Goal: Task Accomplishment & Management: Manage account settings

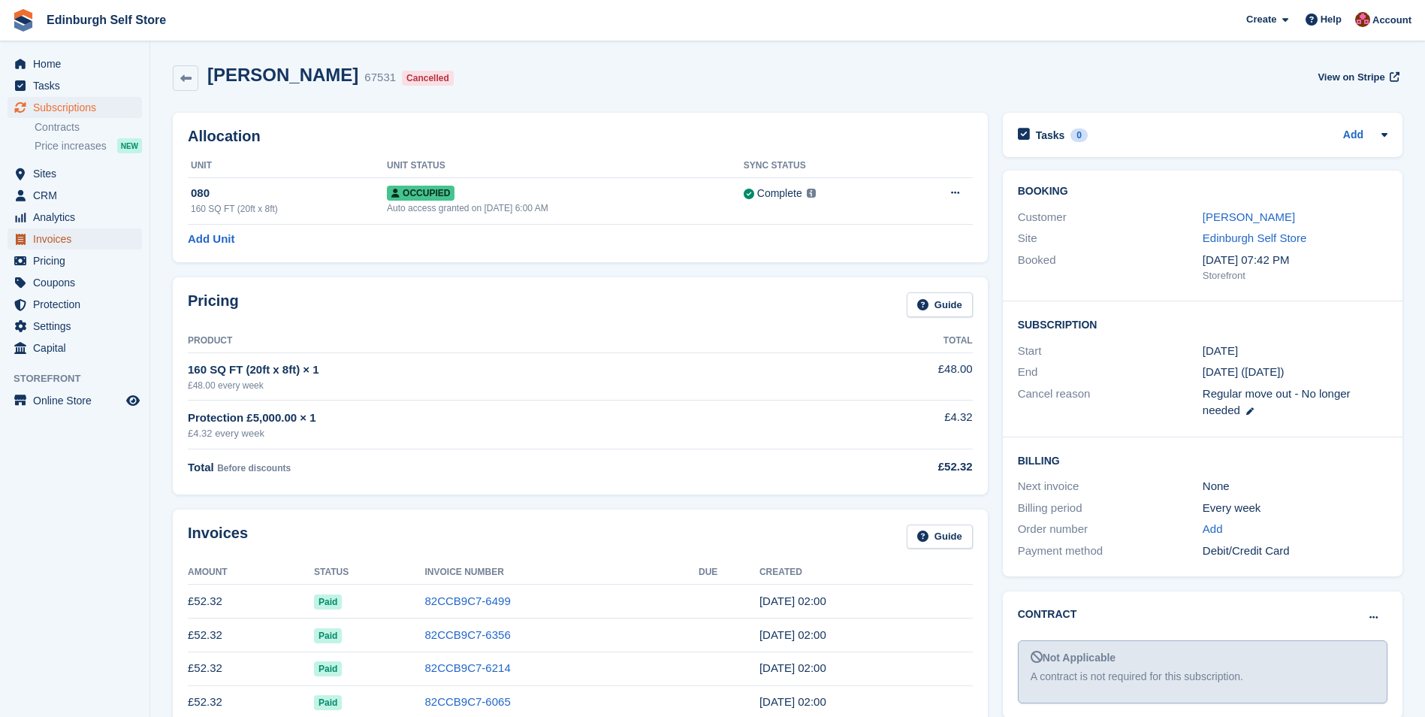
click at [80, 242] on span "Invoices" at bounding box center [78, 238] width 90 height 21
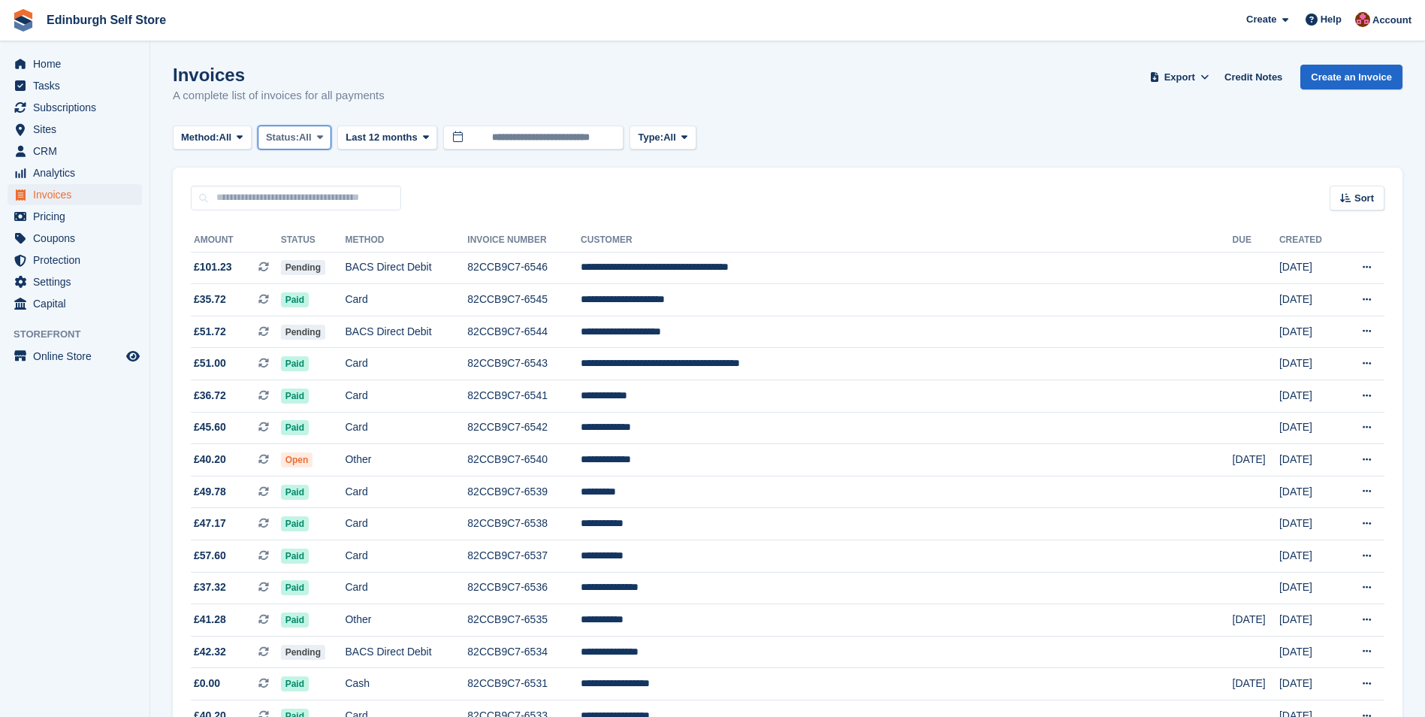
click at [323, 135] on icon at bounding box center [320, 137] width 6 height 10
click at [329, 258] on link "Open" at bounding box center [329, 253] width 131 height 27
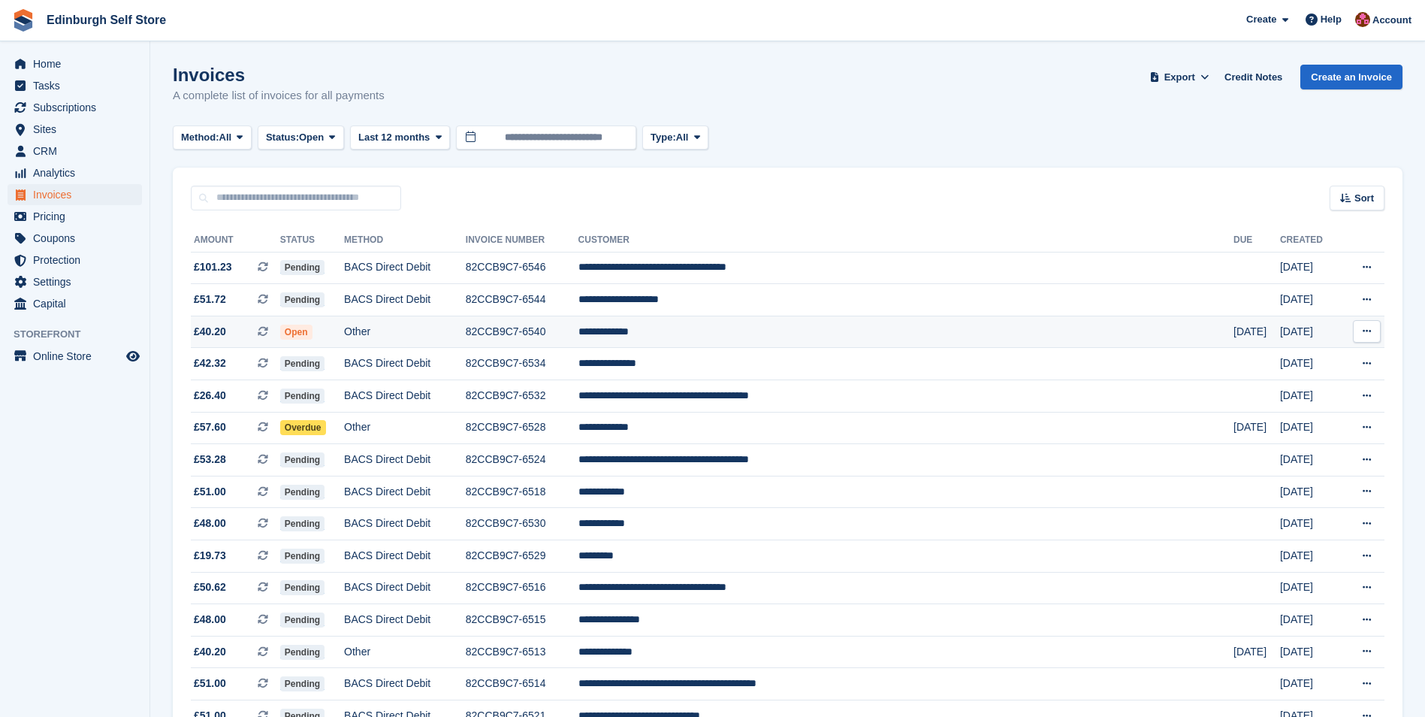
click at [766, 334] on td "**********" at bounding box center [906, 332] width 655 height 32
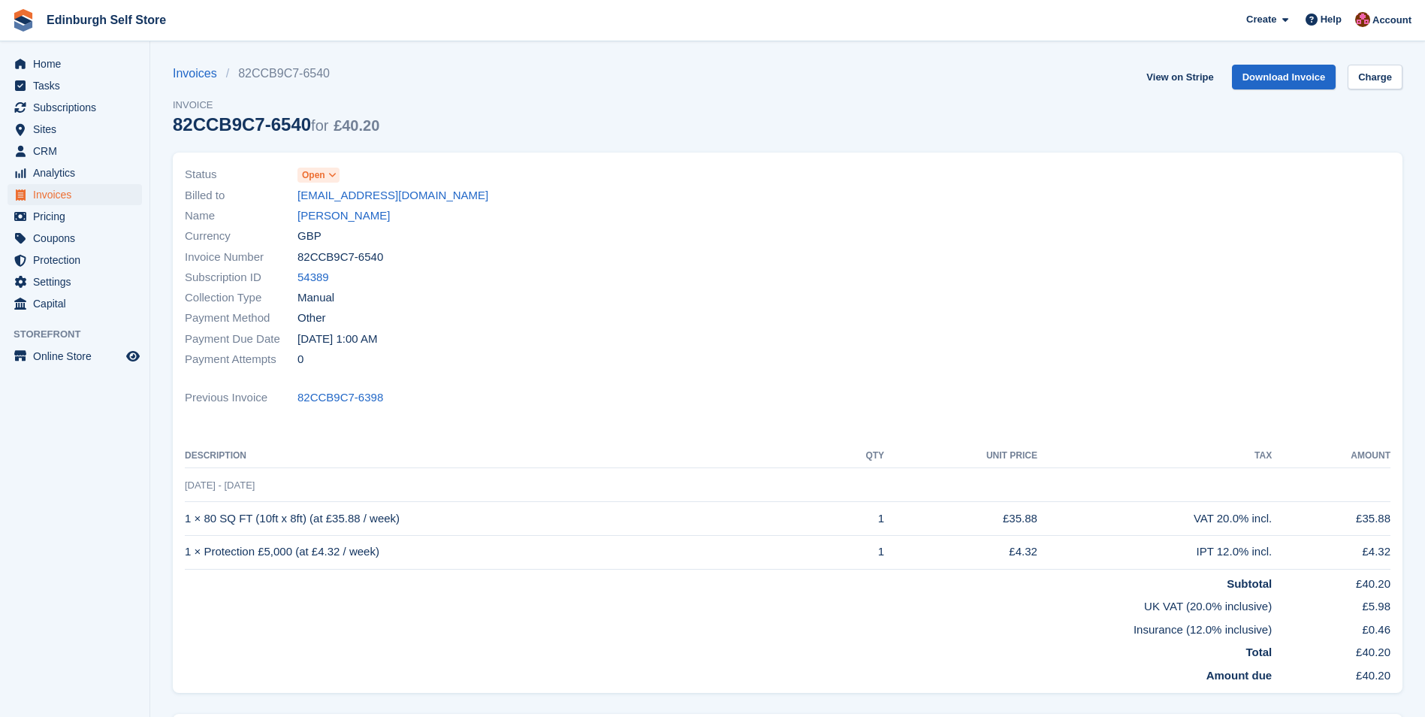
click at [338, 173] on span at bounding box center [333, 175] width 12 height 12
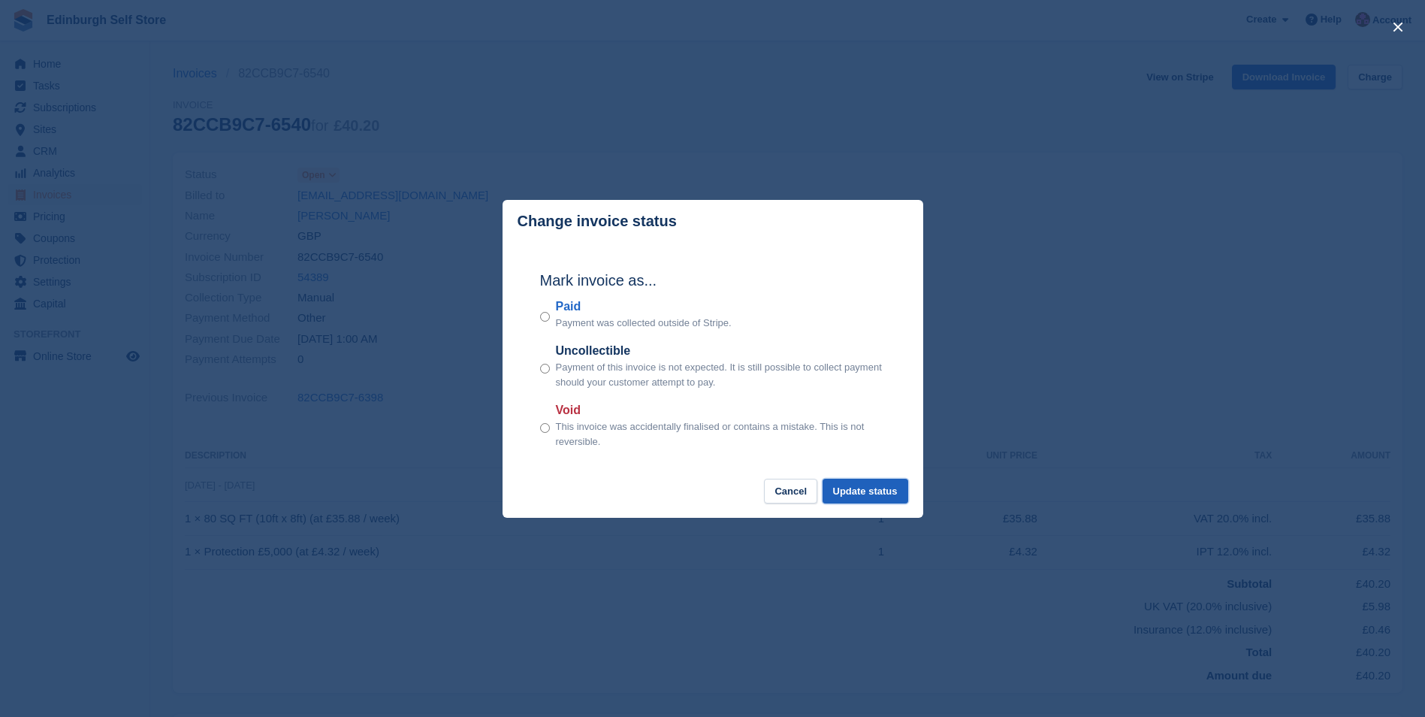
click at [879, 497] on button "Update status" at bounding box center [866, 491] width 86 height 25
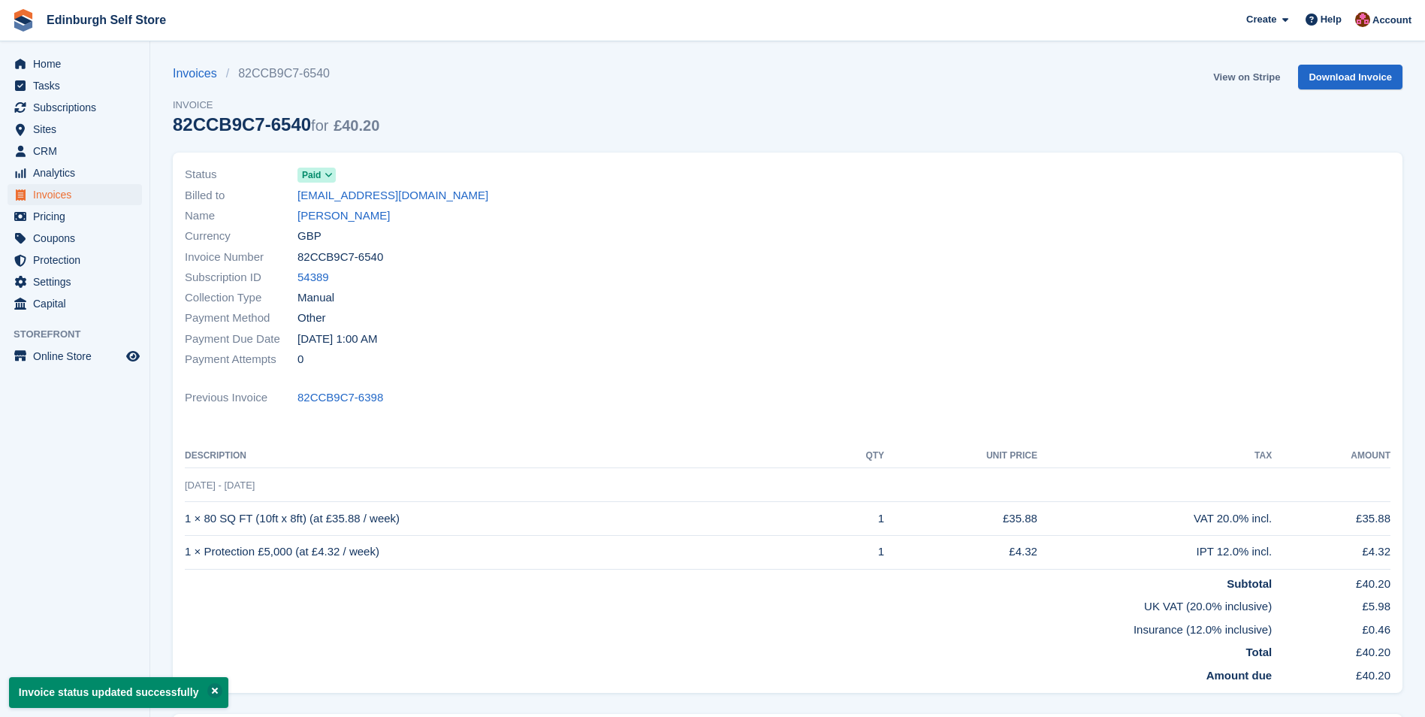
click at [1248, 77] on link "View on Stripe" at bounding box center [1246, 77] width 79 height 25
click at [336, 215] on link "Rachel Calder" at bounding box center [344, 215] width 92 height 17
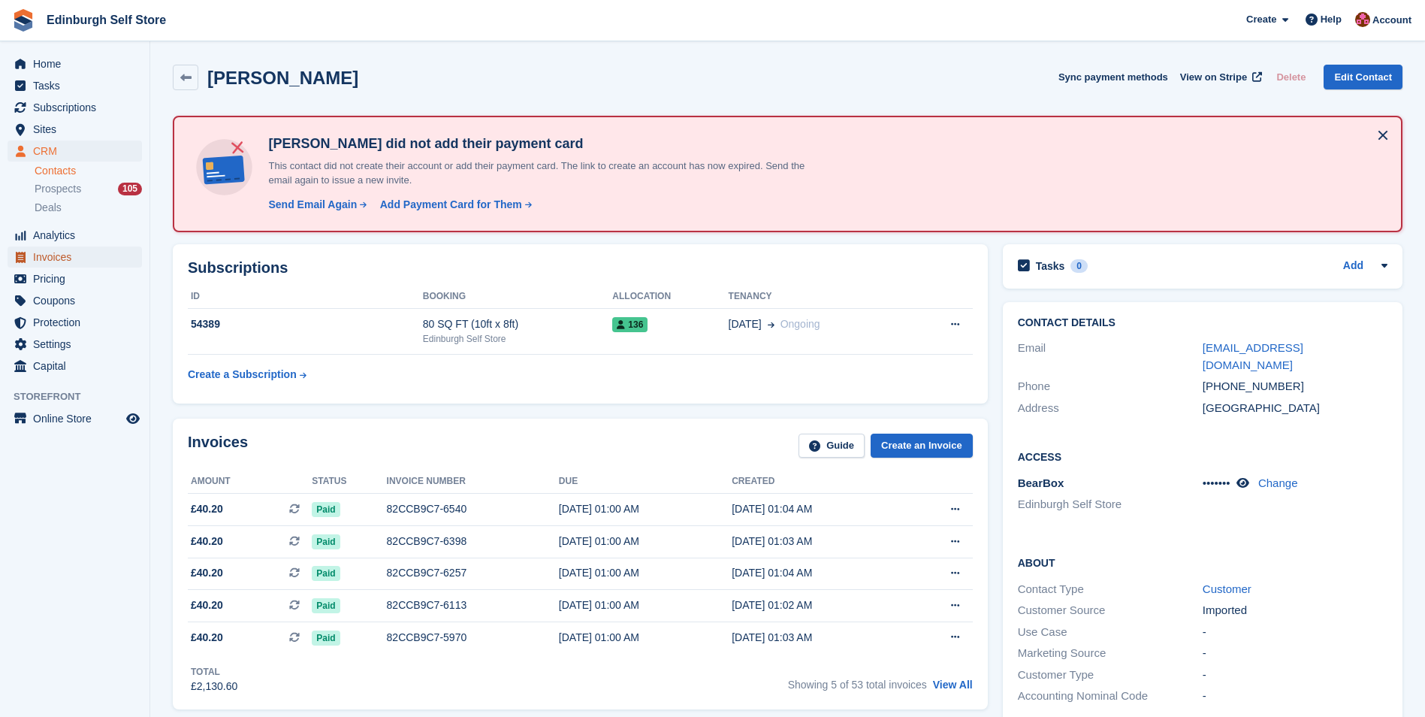
click at [53, 258] on span "Invoices" at bounding box center [78, 256] width 90 height 21
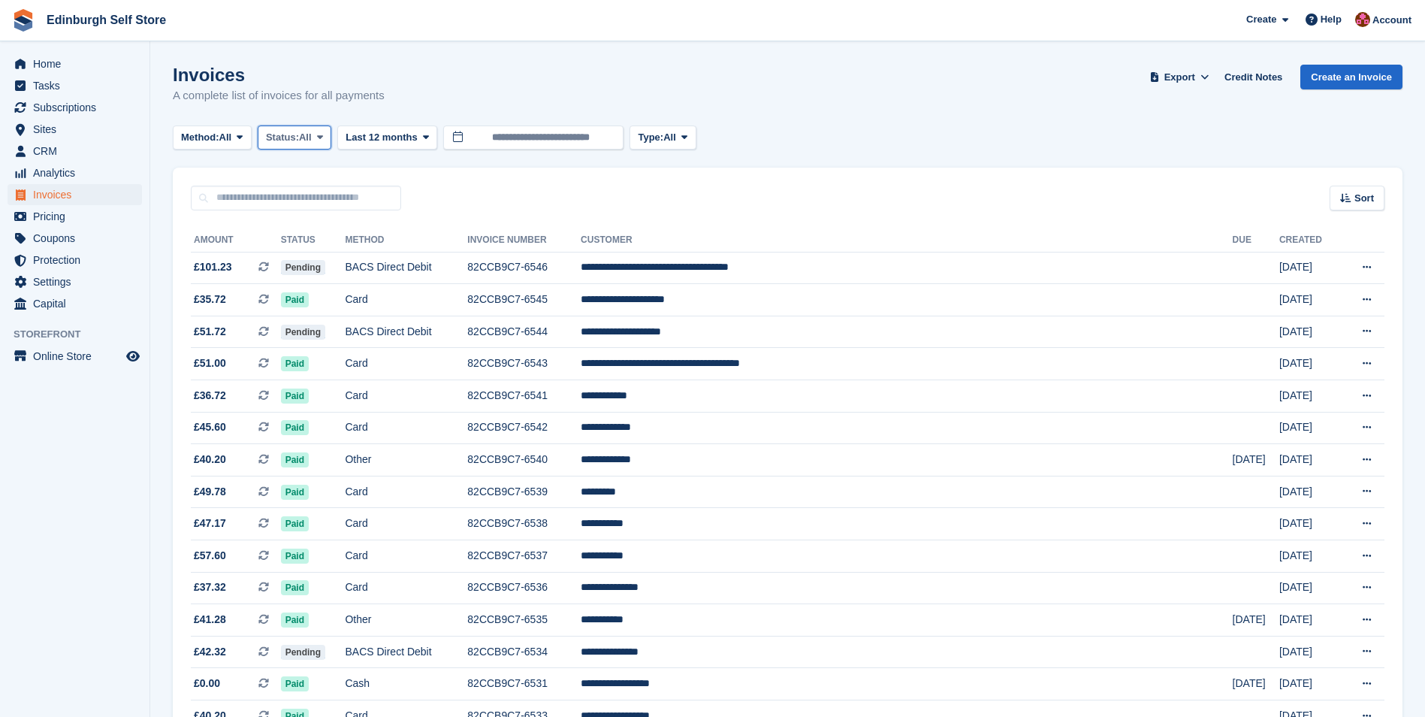
click at [323, 137] on icon at bounding box center [320, 137] width 6 height 10
drag, startPoint x: 304, startPoint y: 255, endPoint x: 330, endPoint y: 264, distance: 27.6
click at [304, 256] on link "Open" at bounding box center [329, 253] width 131 height 27
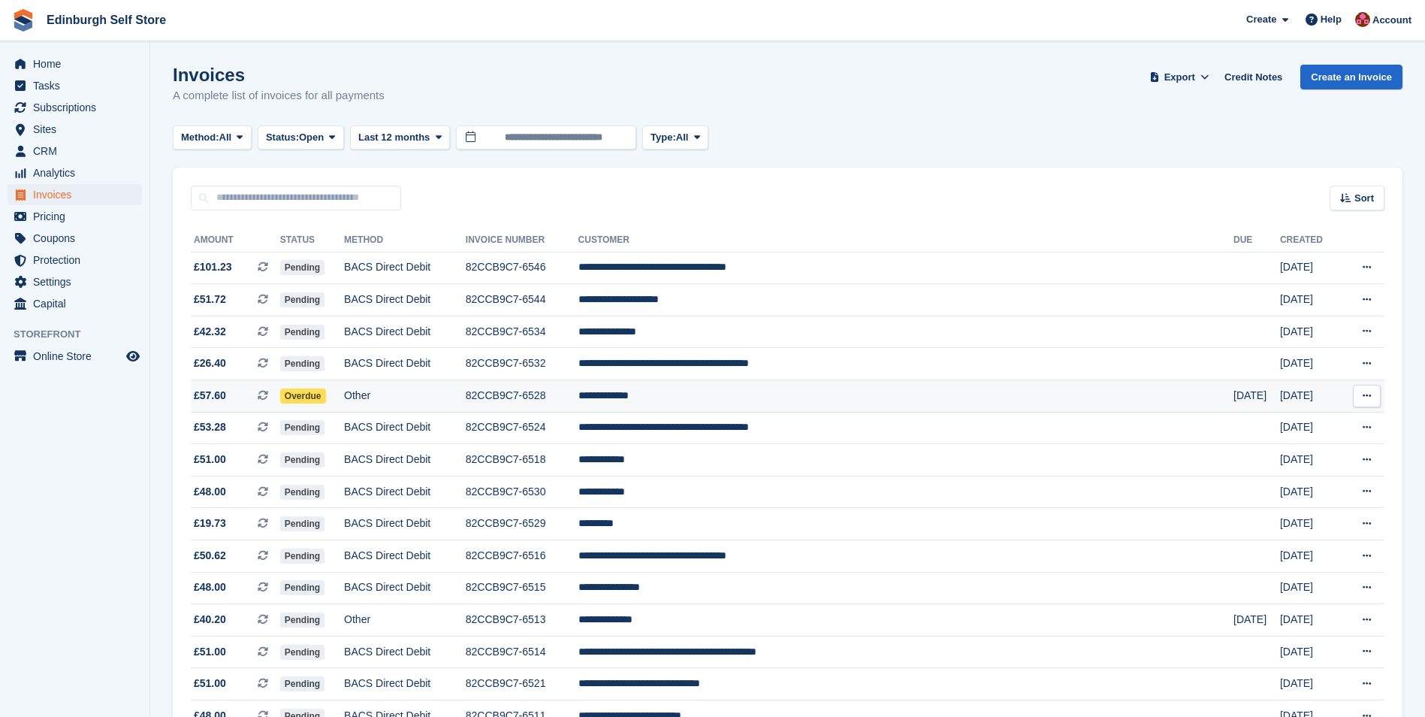
click at [745, 397] on td "**********" at bounding box center [906, 396] width 655 height 32
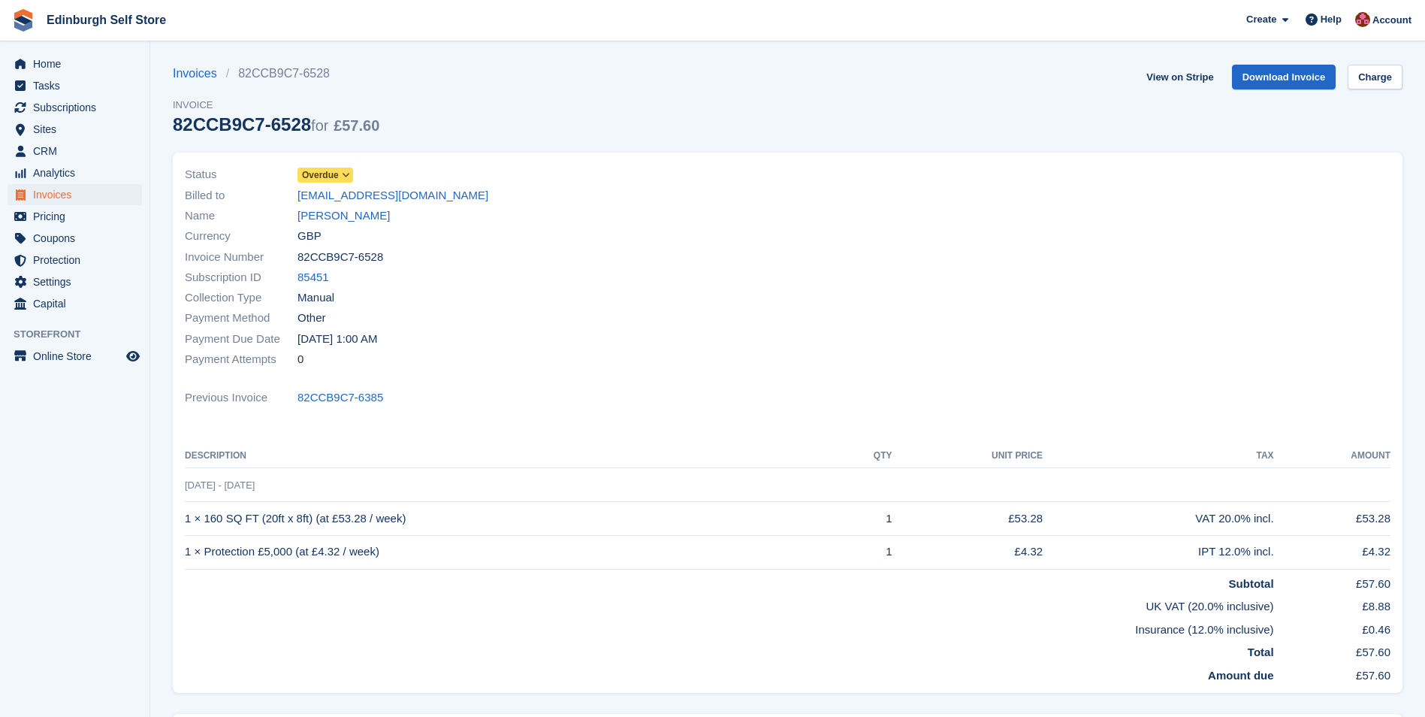
click at [349, 174] on icon at bounding box center [346, 175] width 8 height 9
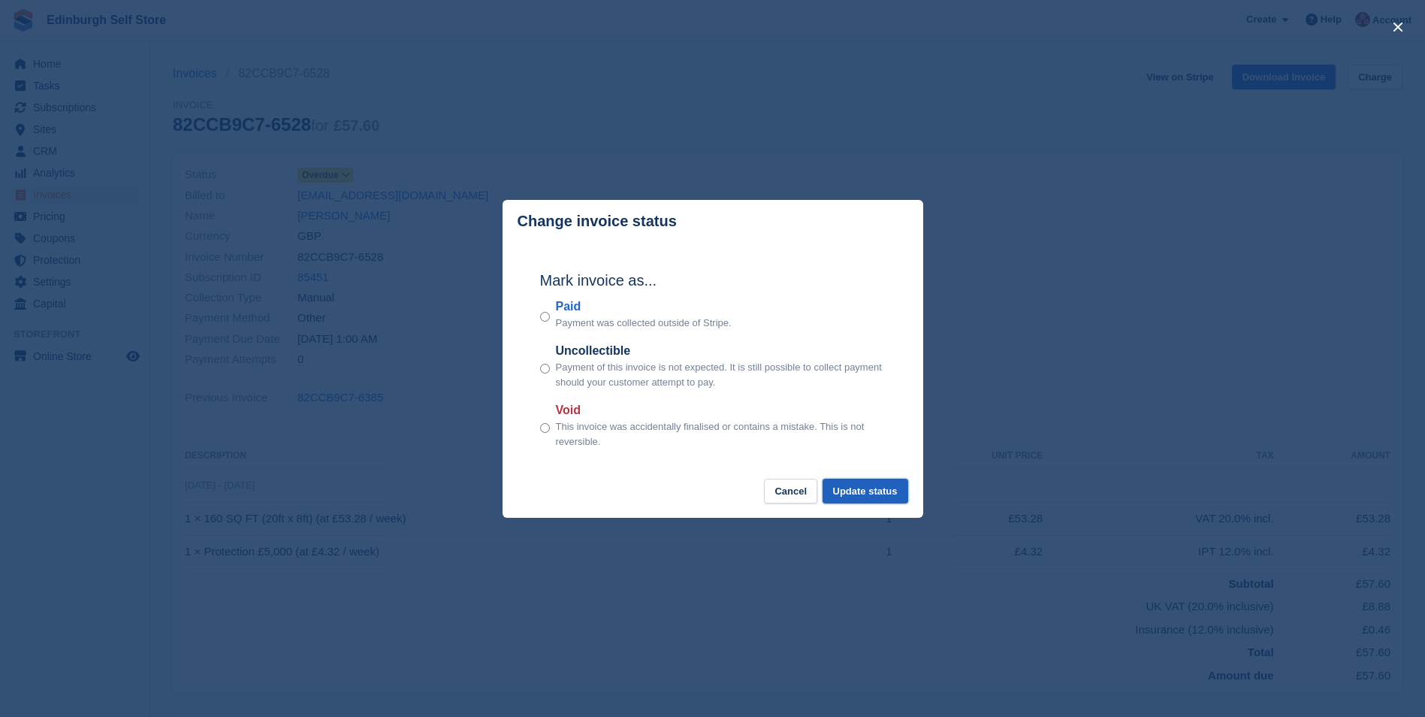
click at [872, 494] on button "Update status" at bounding box center [866, 491] width 86 height 25
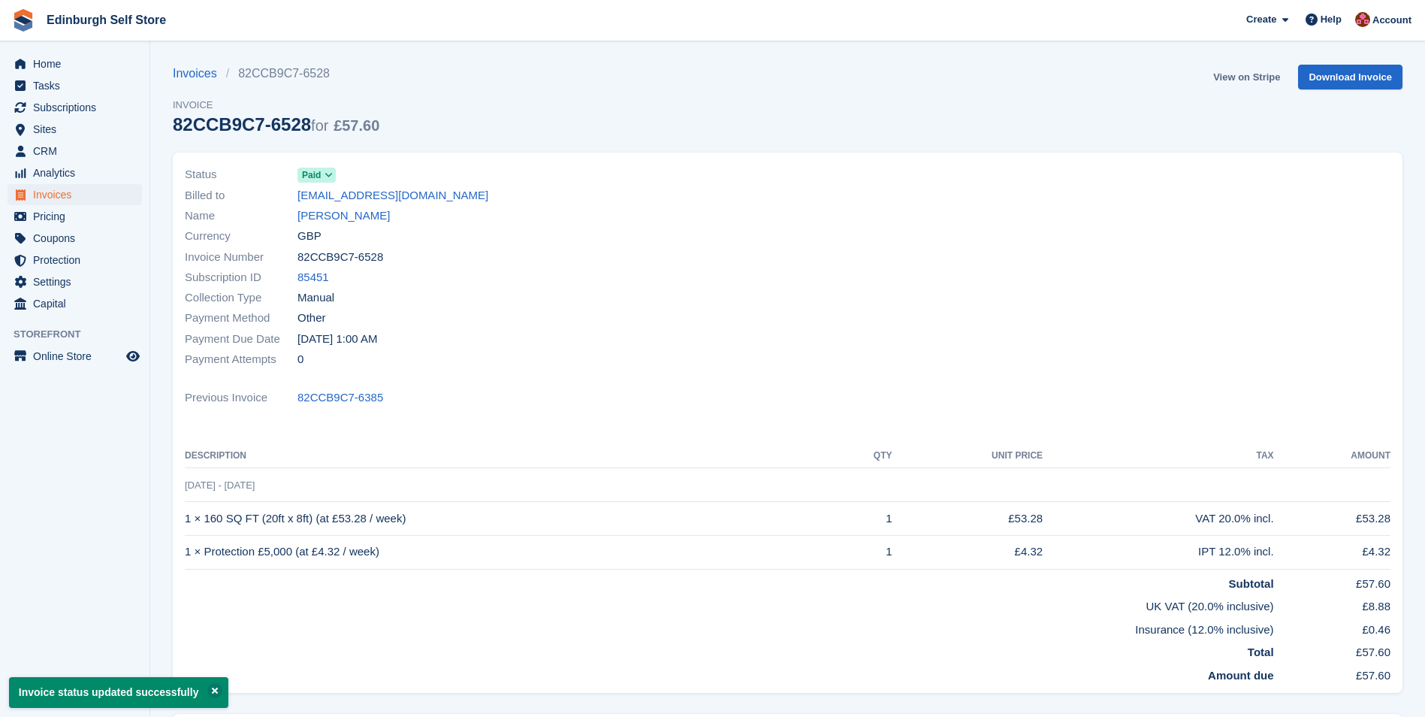
click at [1241, 78] on link "View on Stripe" at bounding box center [1246, 77] width 79 height 25
click at [315, 213] on link "Helen Cameron" at bounding box center [344, 215] width 92 height 17
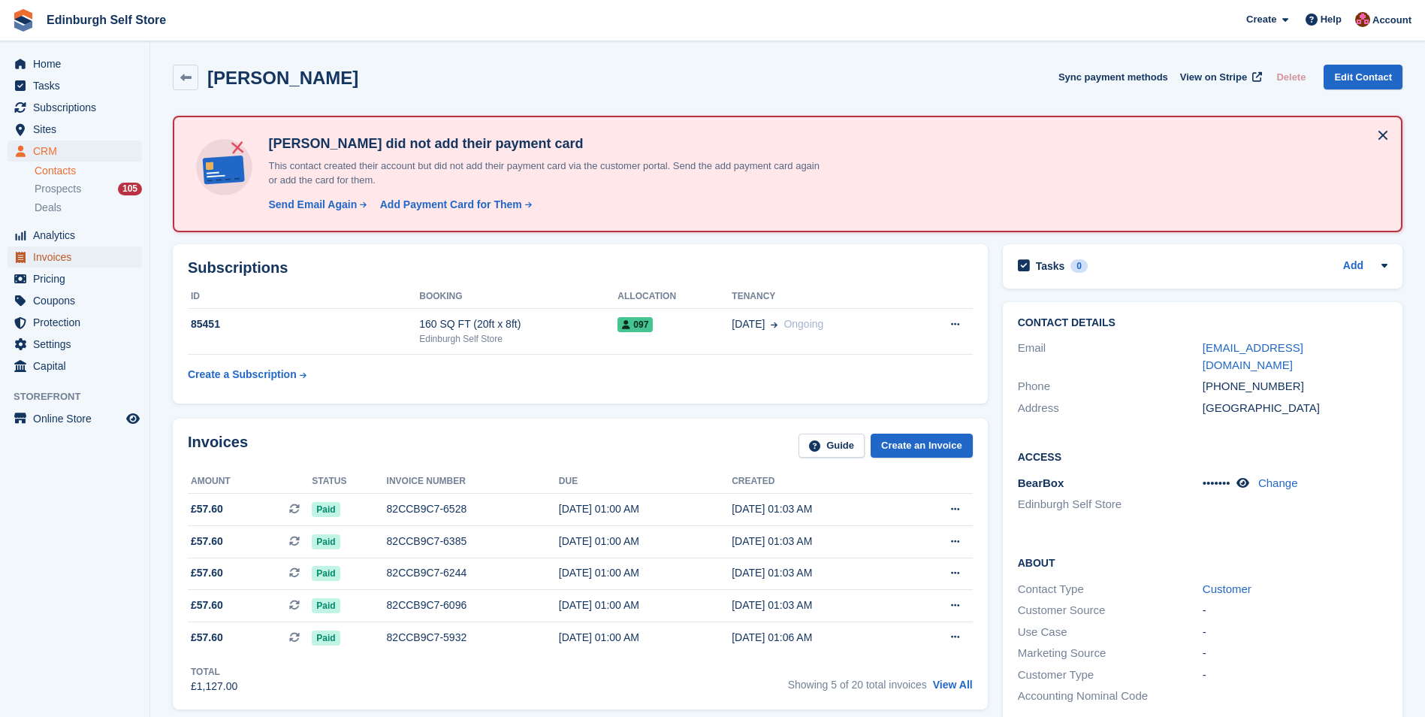
click at [80, 260] on span "Invoices" at bounding box center [78, 256] width 90 height 21
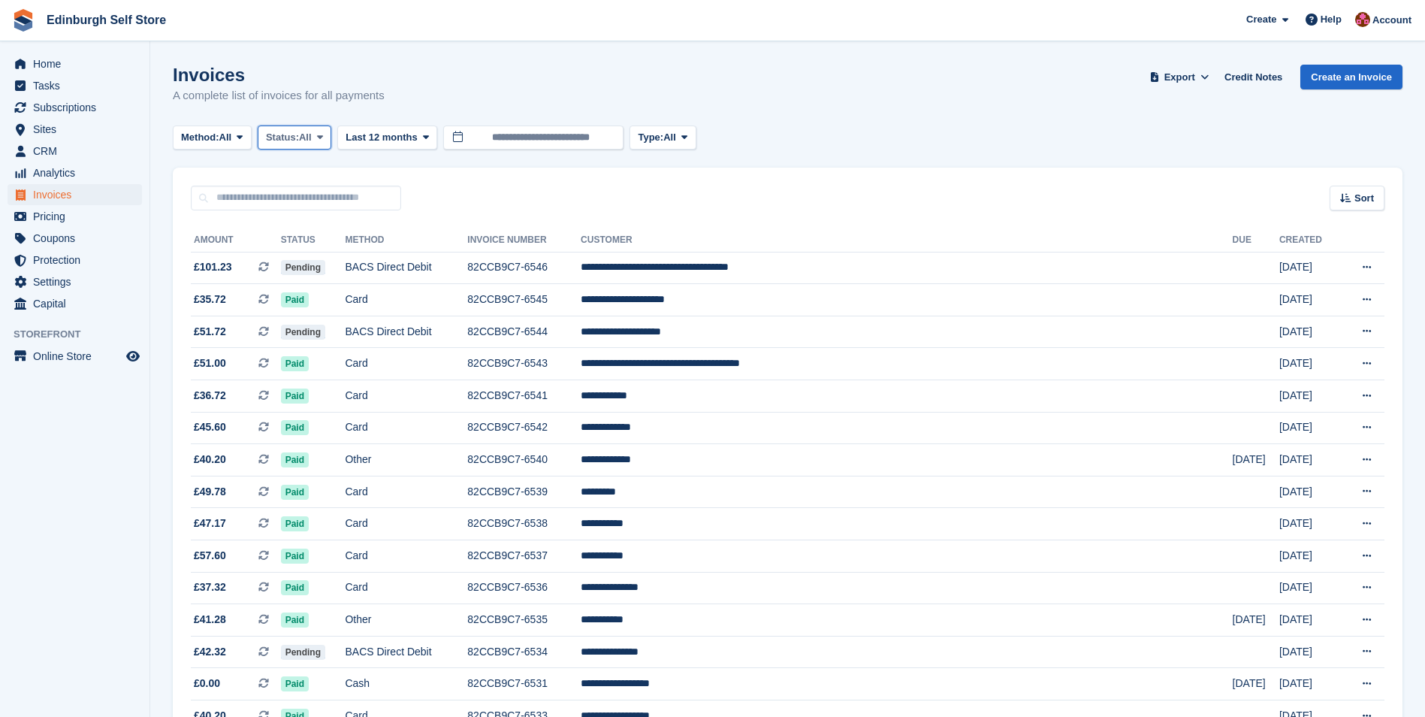
click at [326, 134] on span at bounding box center [320, 137] width 12 height 12
click at [328, 256] on link "Open" at bounding box center [329, 253] width 131 height 27
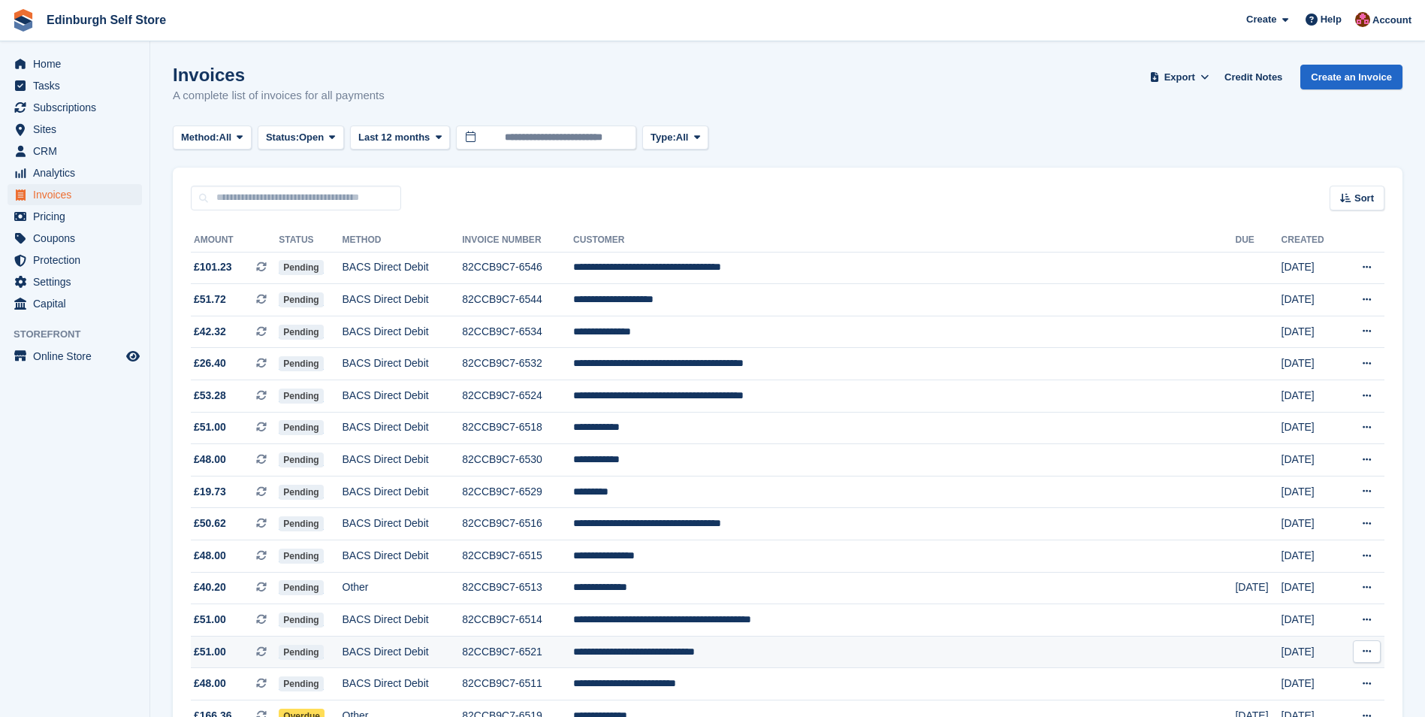
scroll to position [376, 0]
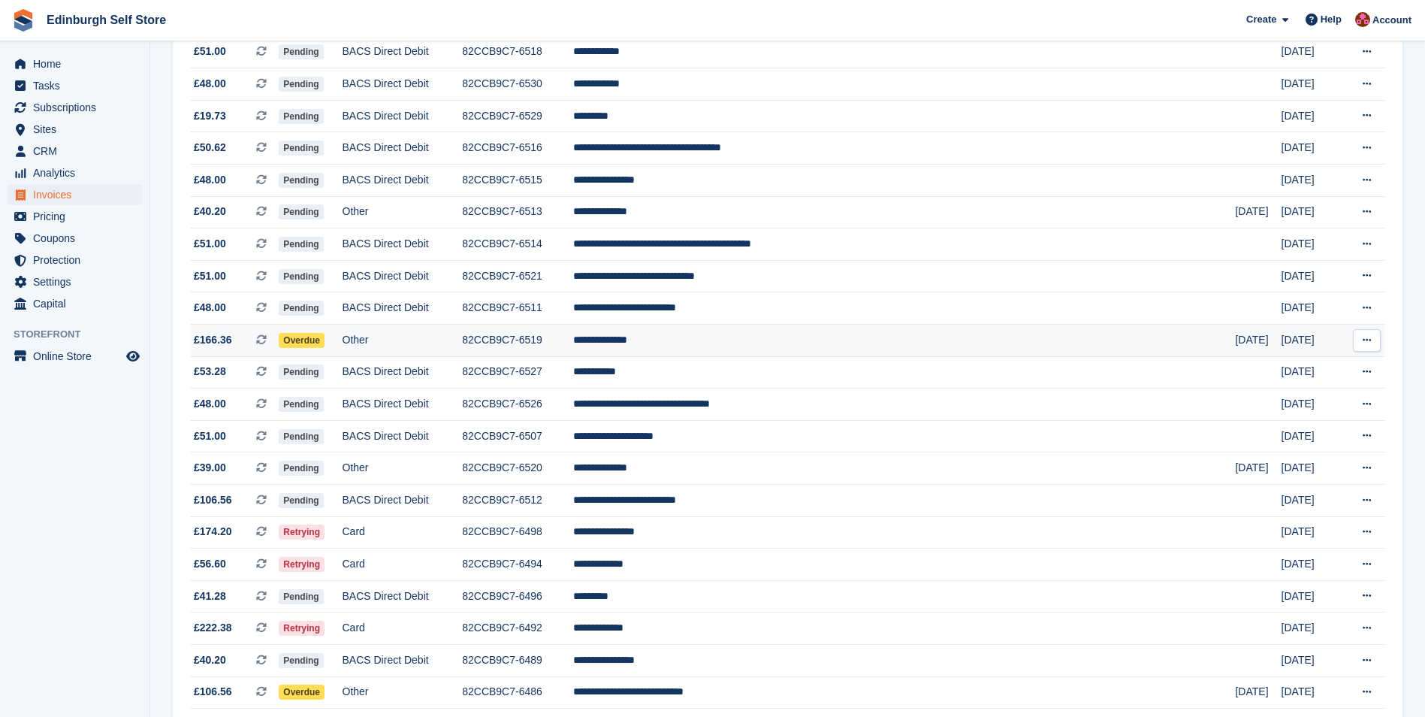
click at [751, 338] on td "**********" at bounding box center [904, 341] width 662 height 32
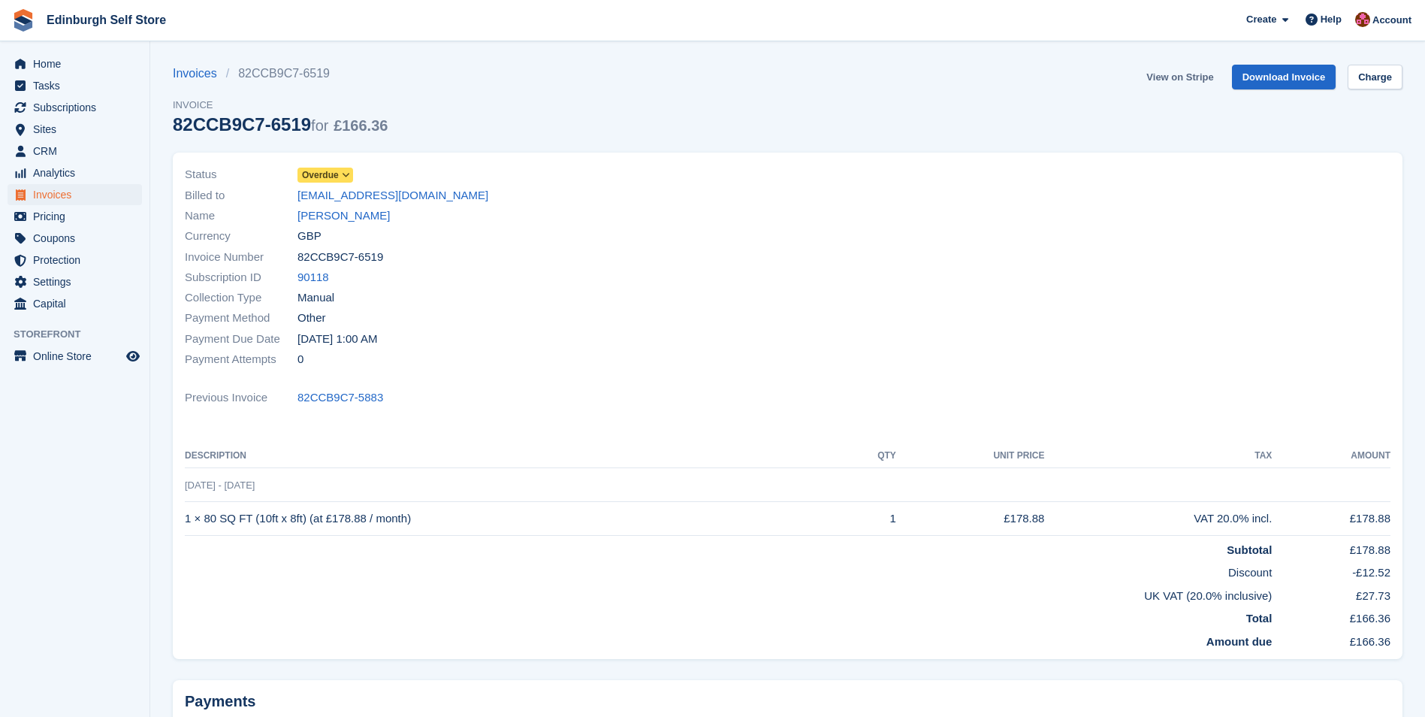
click at [1174, 77] on link "View on Stripe" at bounding box center [1180, 77] width 79 height 25
click at [84, 196] on span "Invoices" at bounding box center [78, 194] width 90 height 21
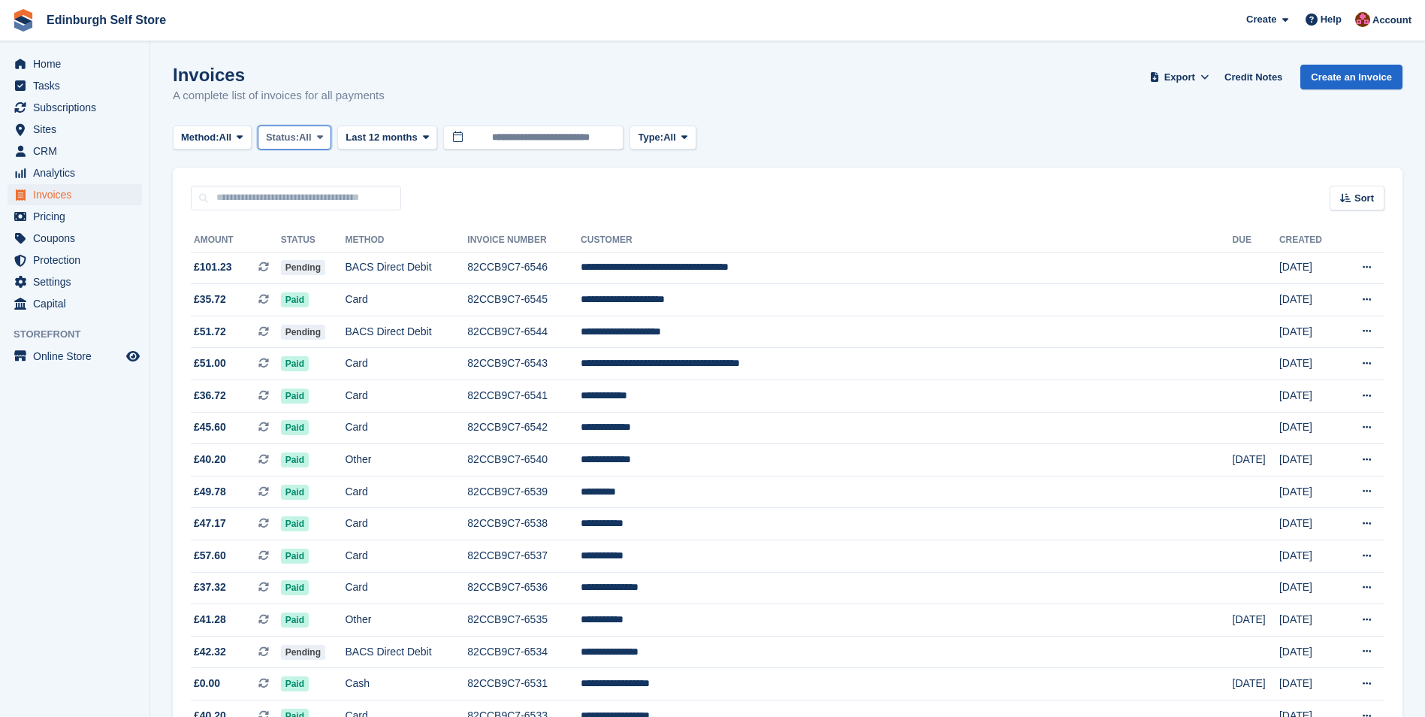
click at [323, 139] on icon at bounding box center [320, 137] width 6 height 10
click at [333, 249] on link "Open" at bounding box center [329, 253] width 131 height 27
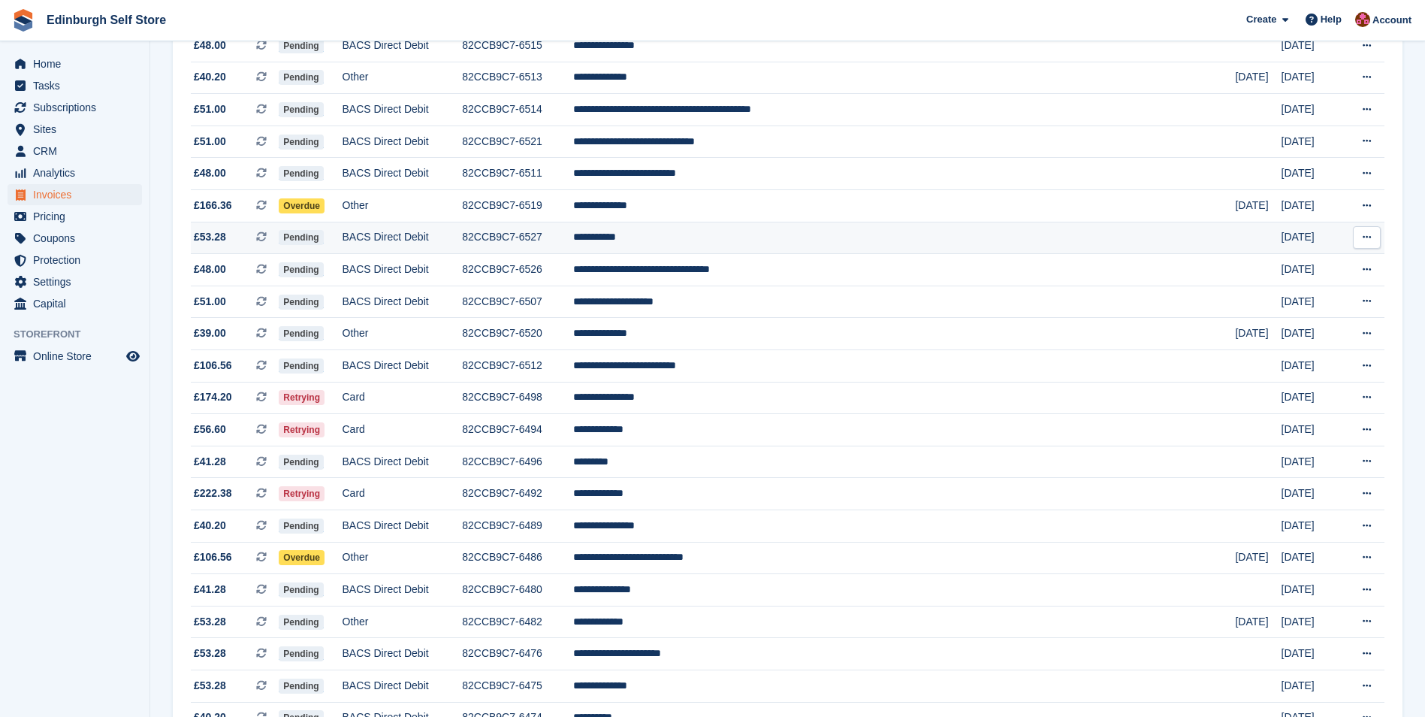
scroll to position [526, 0]
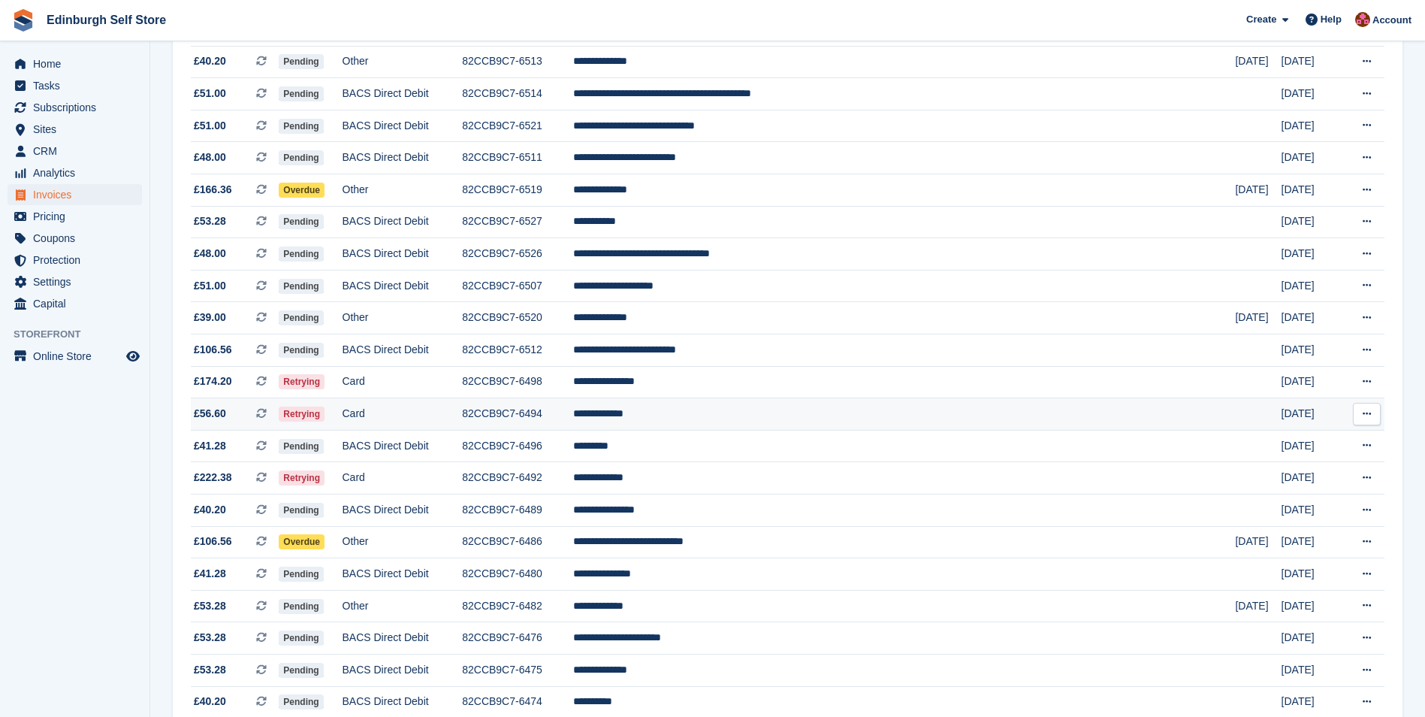
click at [745, 413] on td "**********" at bounding box center [904, 414] width 662 height 32
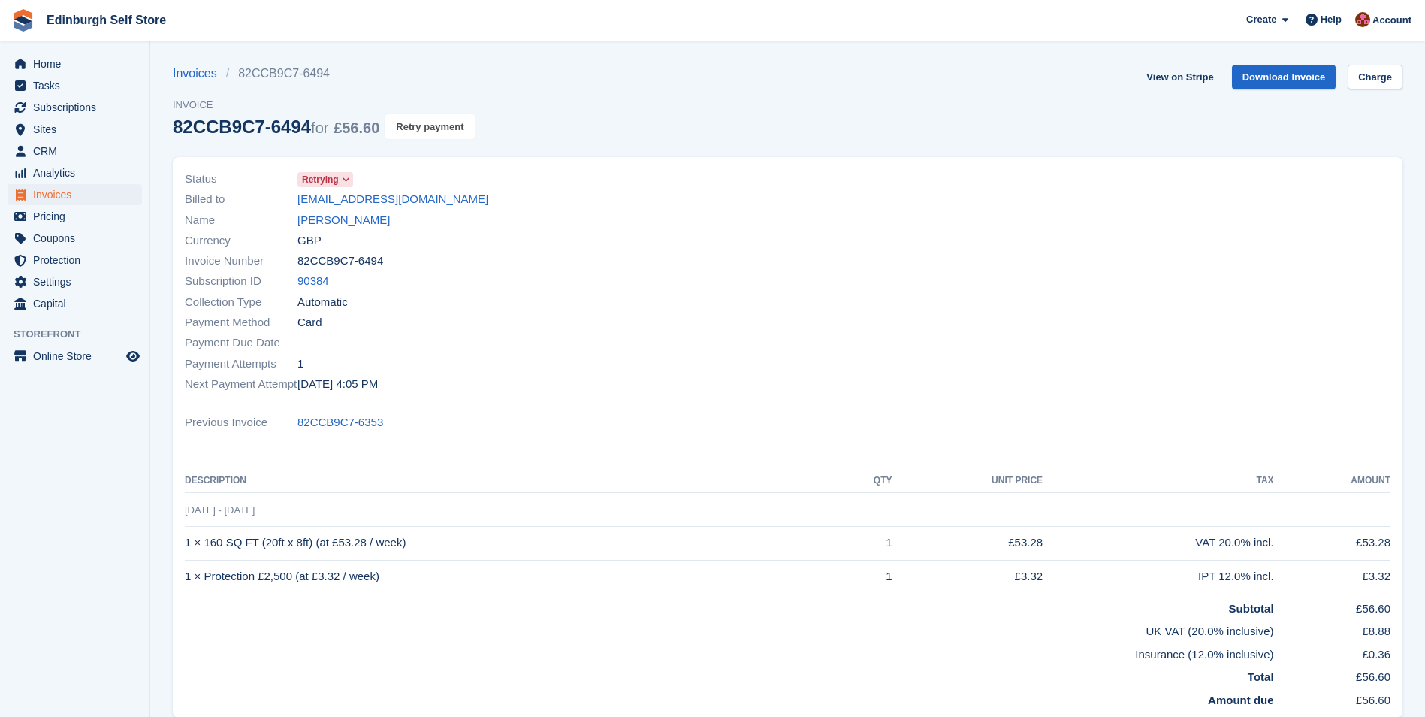
click at [410, 131] on button "Retry payment" at bounding box center [429, 126] width 89 height 25
click at [337, 221] on link "[PERSON_NAME]" at bounding box center [344, 220] width 92 height 17
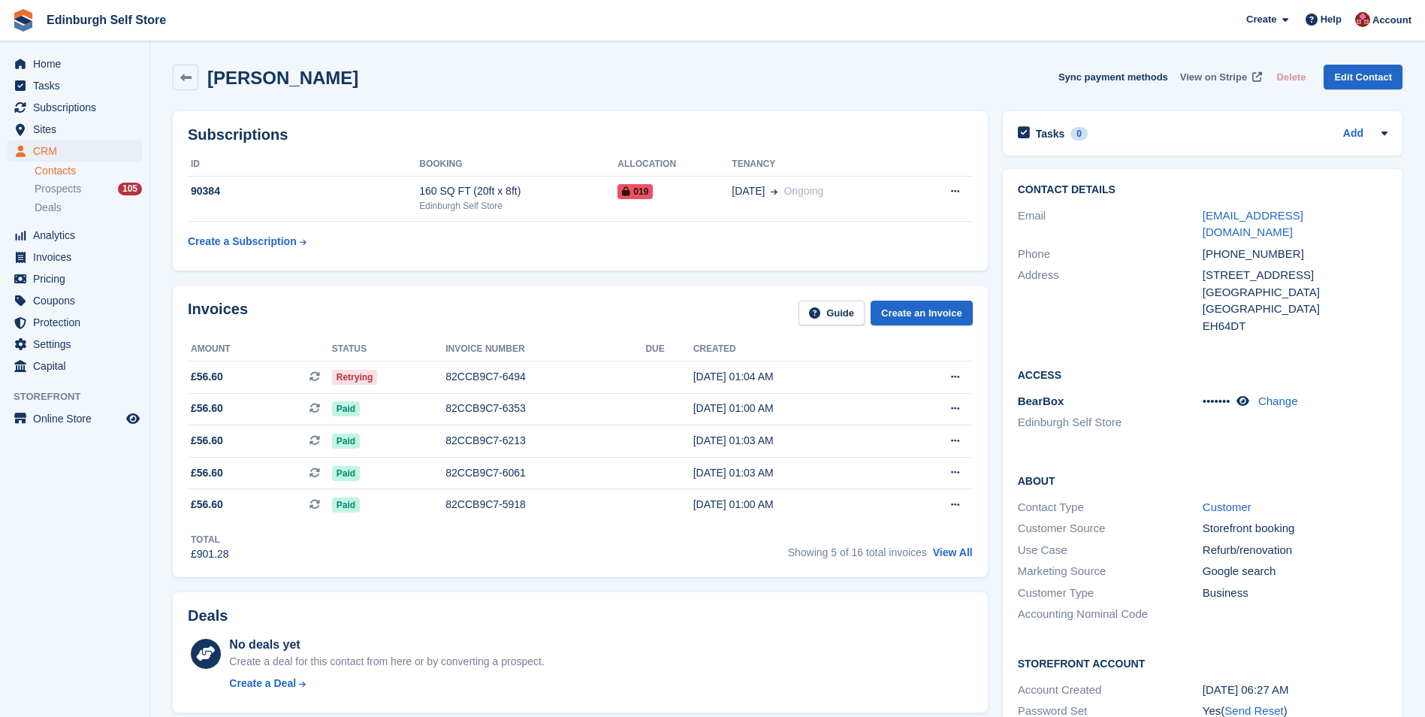
click at [1211, 77] on span "View on Stripe" at bounding box center [1213, 77] width 67 height 15
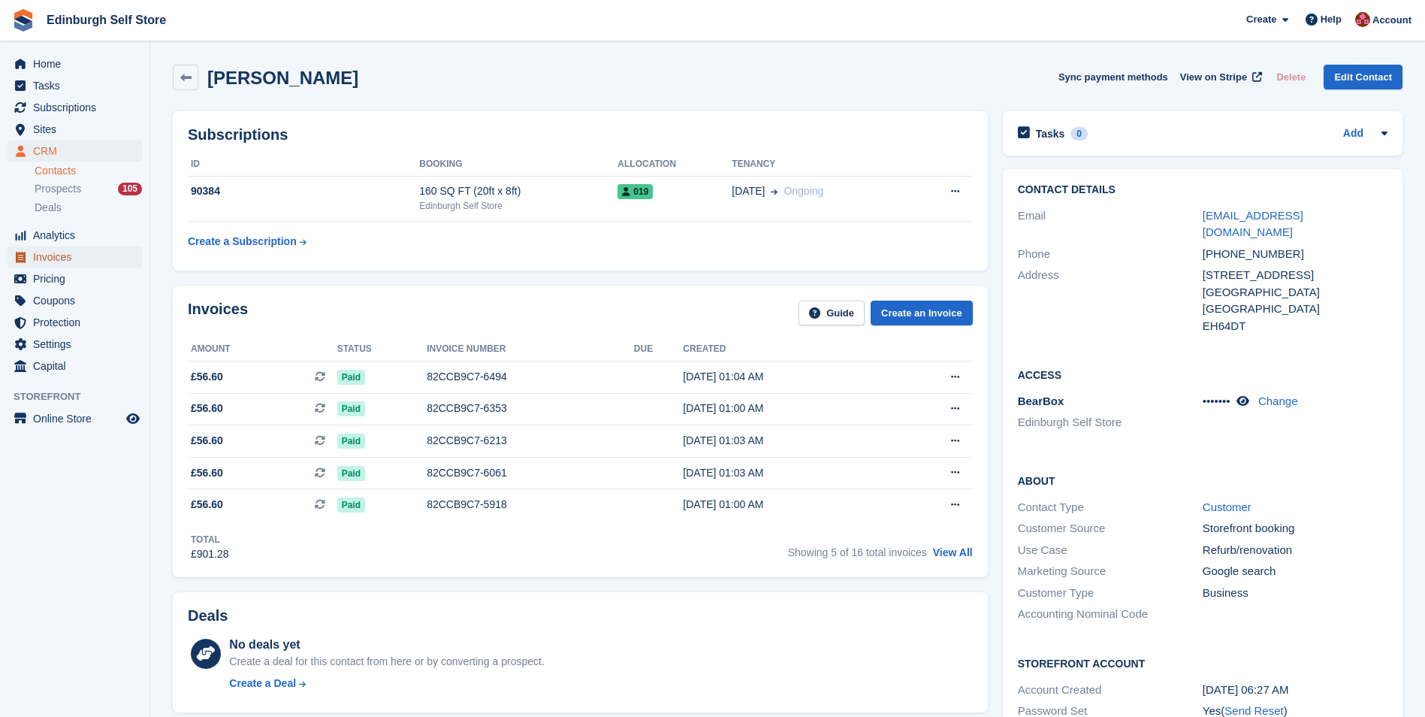
click at [64, 259] on span "Invoices" at bounding box center [78, 256] width 90 height 21
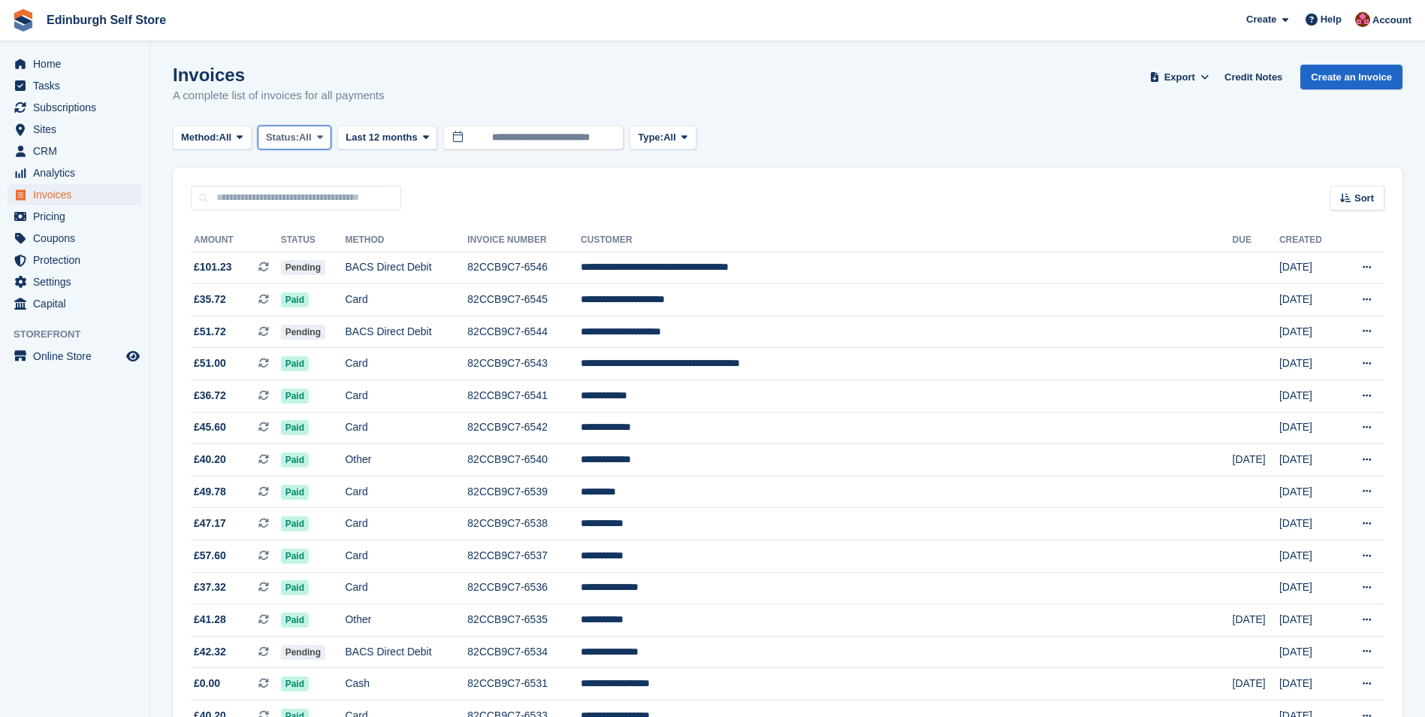
click at [326, 132] on span at bounding box center [320, 137] width 12 height 12
click at [334, 256] on link "Open" at bounding box center [329, 253] width 131 height 27
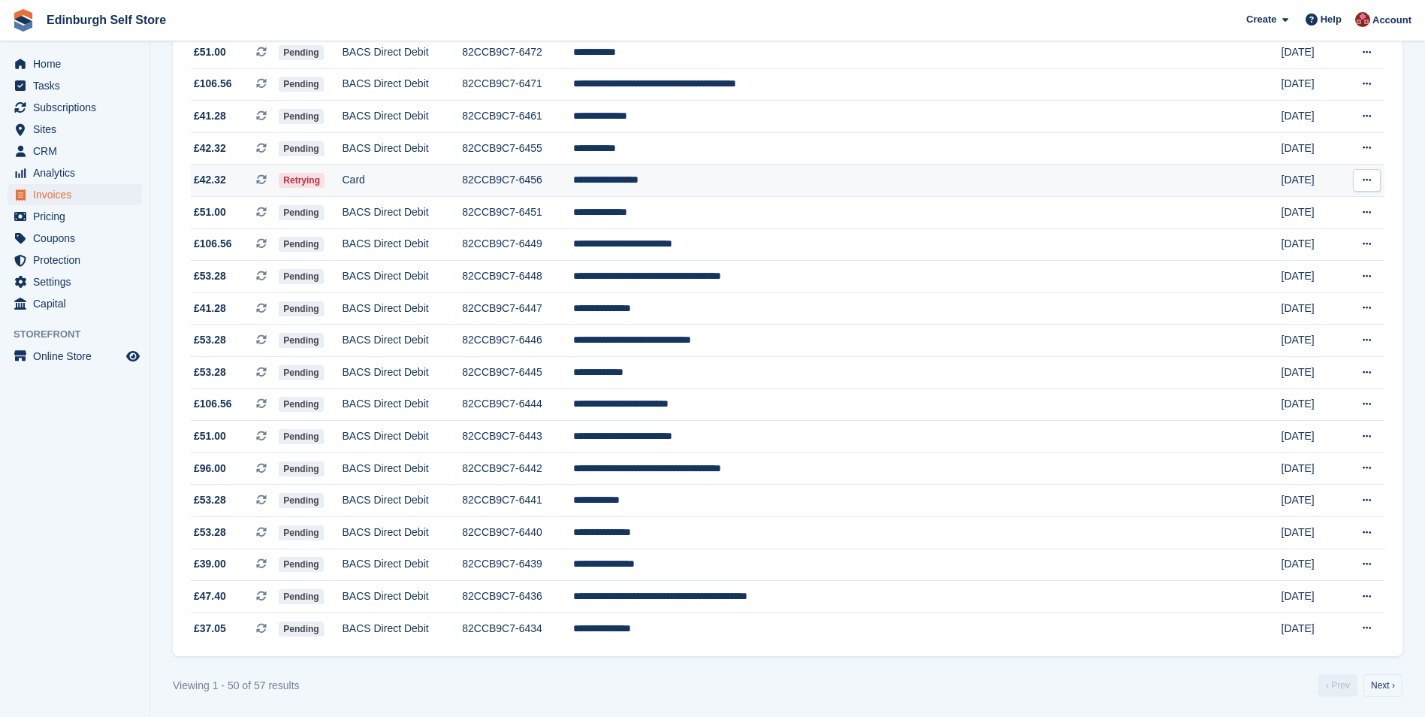
scroll to position [1210, 0]
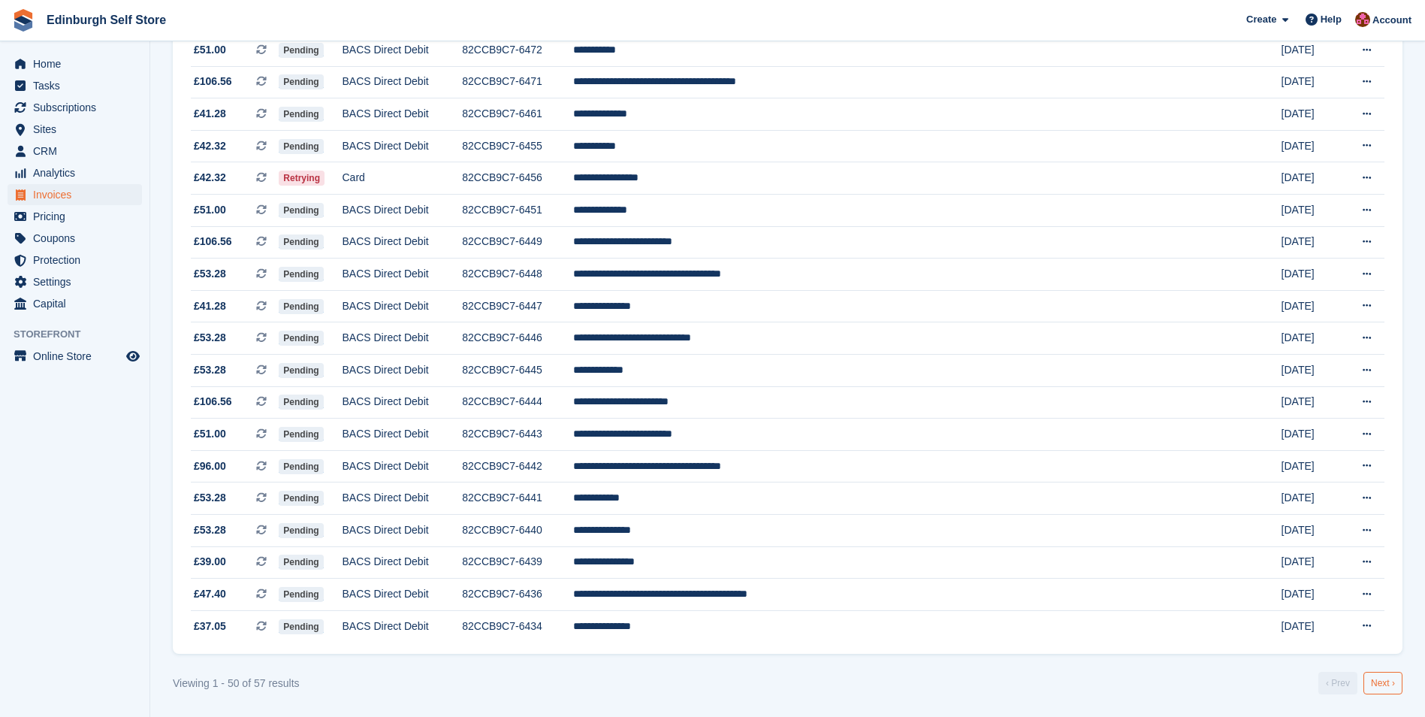
click at [1381, 684] on link "Next ›" at bounding box center [1383, 683] width 39 height 23
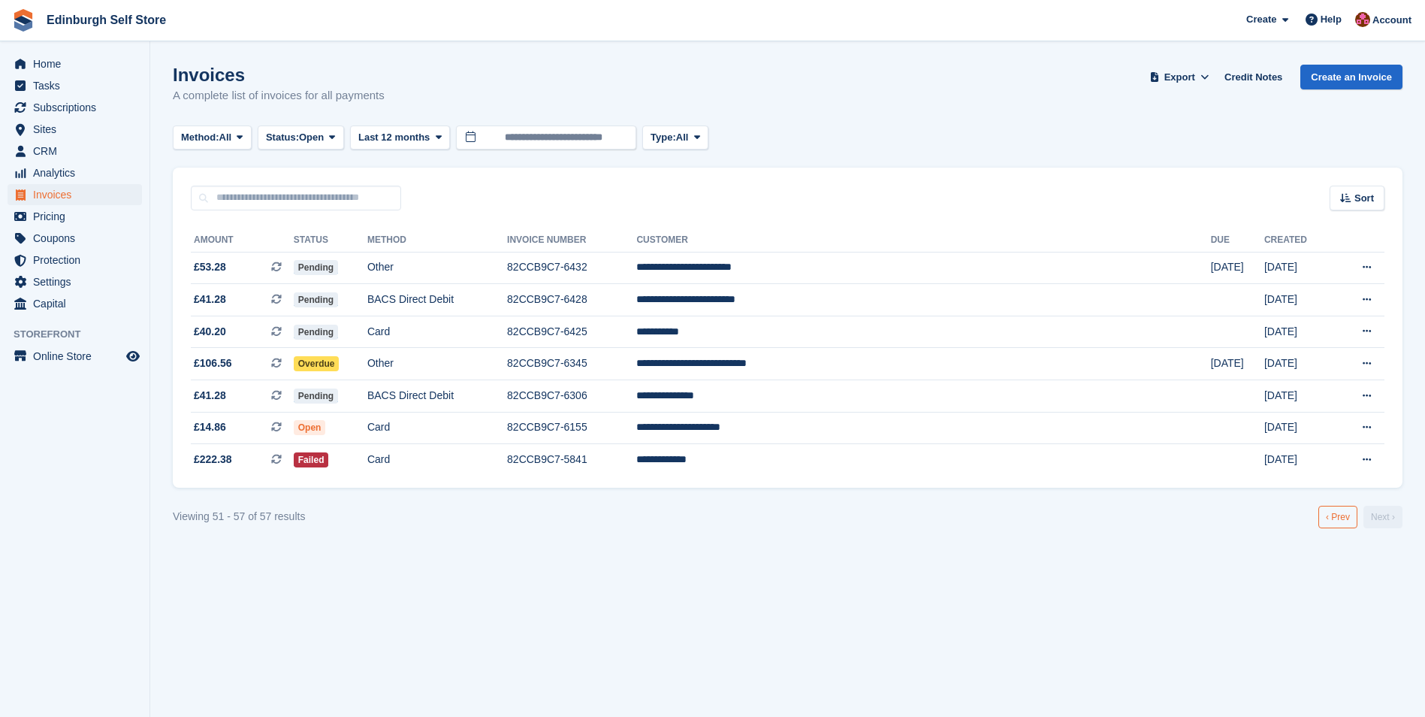
click at [1332, 520] on link "‹ Prev" at bounding box center [1338, 517] width 39 height 23
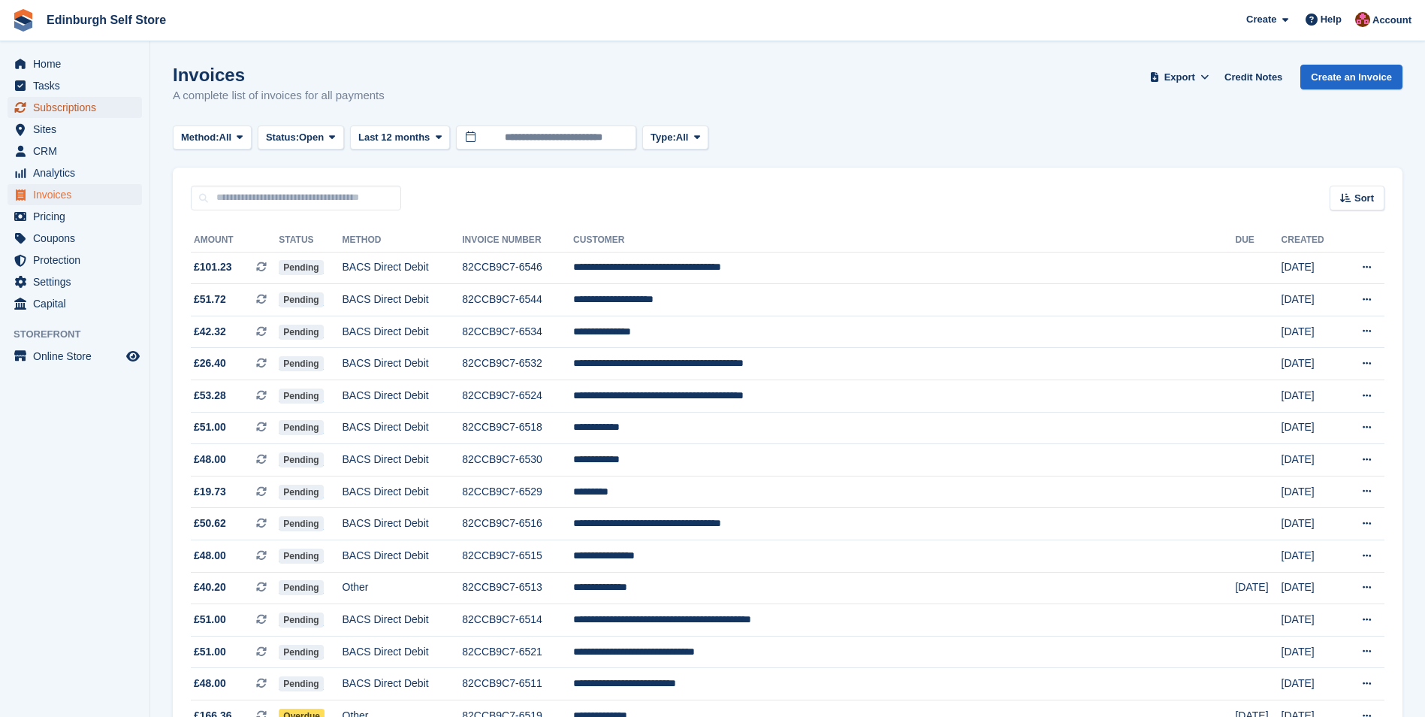
click at [71, 109] on span "Subscriptions" at bounding box center [78, 107] width 90 height 21
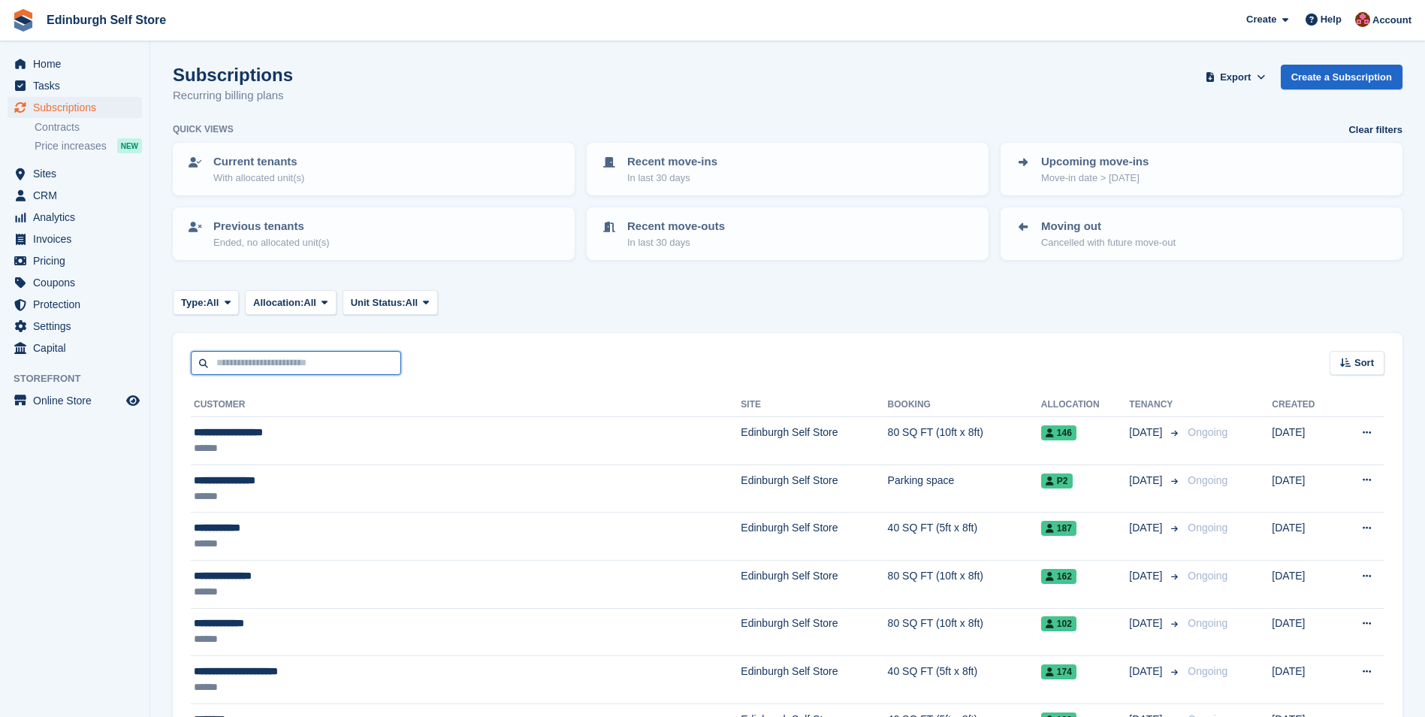
click at [295, 360] on input "text" at bounding box center [296, 363] width 210 height 25
type input "*****"
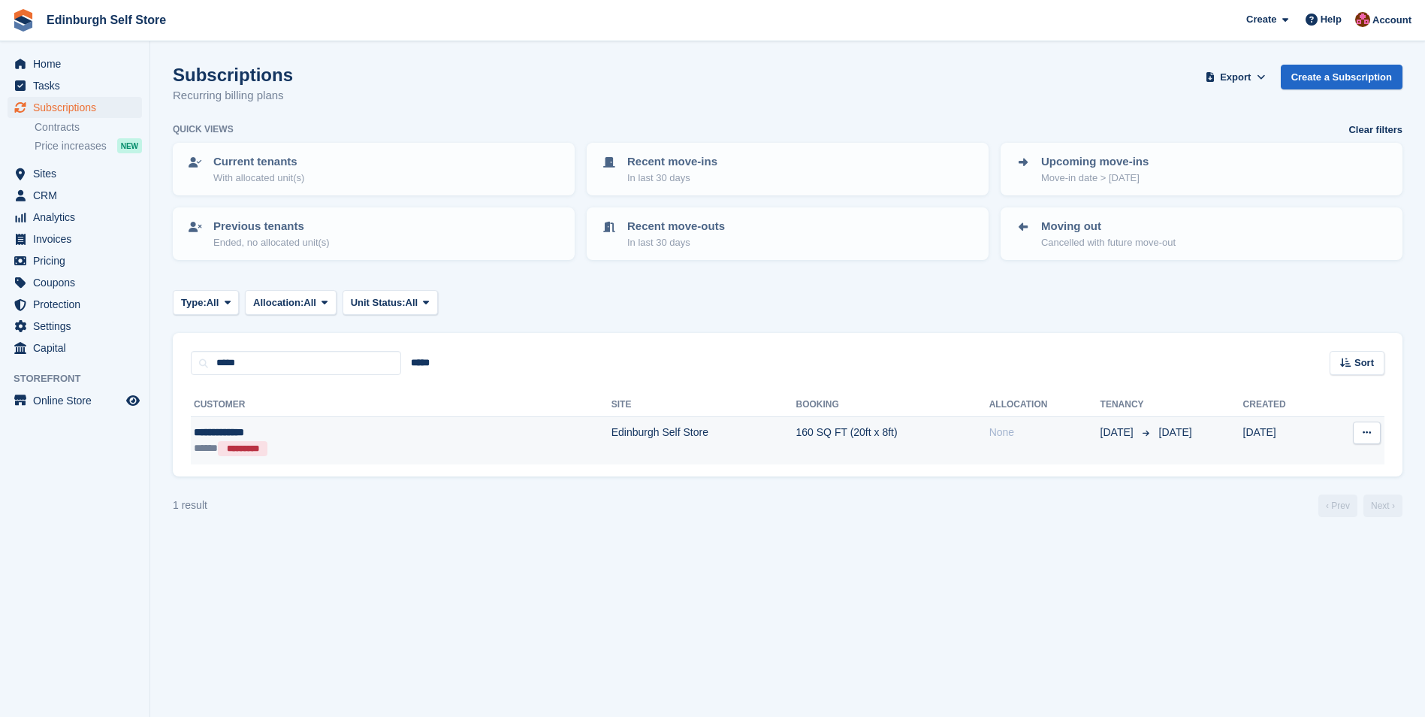
click at [612, 434] on td "Edinburgh Self Store" at bounding box center [704, 440] width 185 height 47
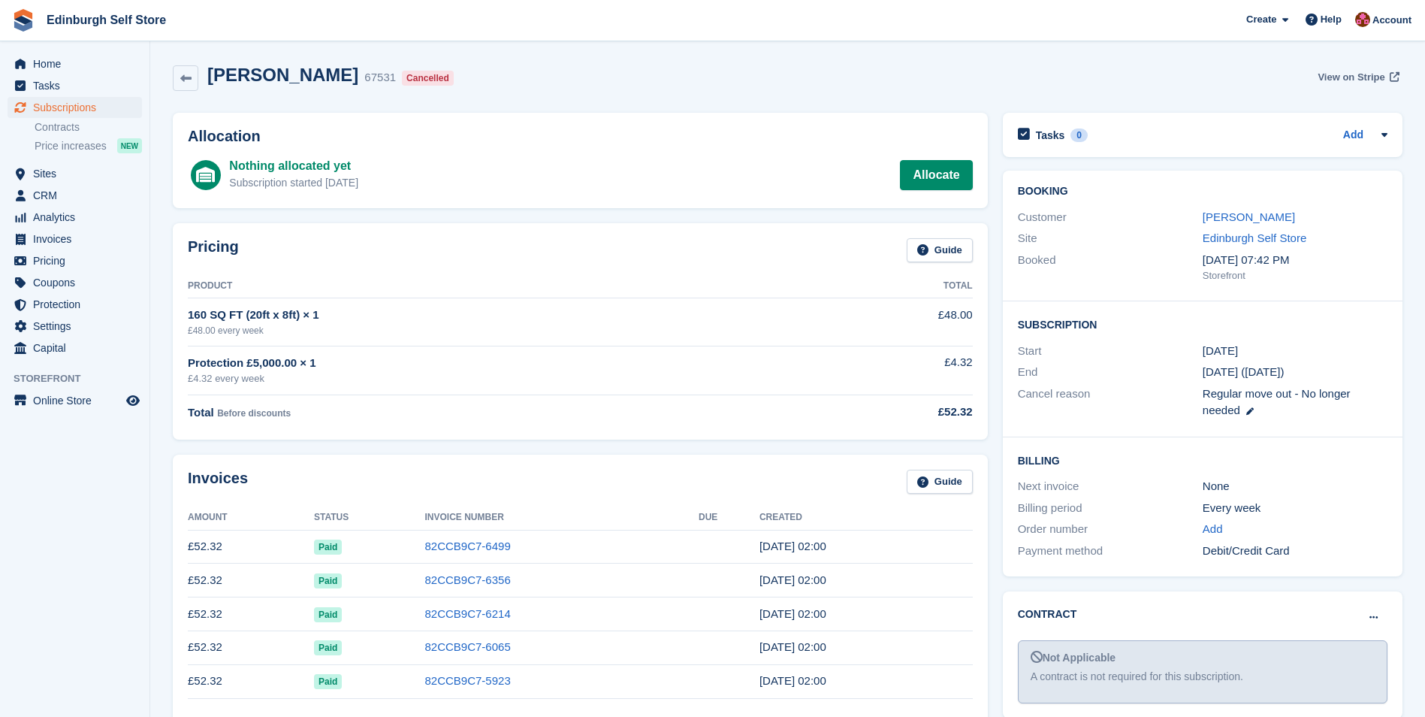
click at [1346, 74] on span "View on Stripe" at bounding box center [1351, 77] width 67 height 15
click at [71, 65] on span "Home" at bounding box center [78, 63] width 90 height 21
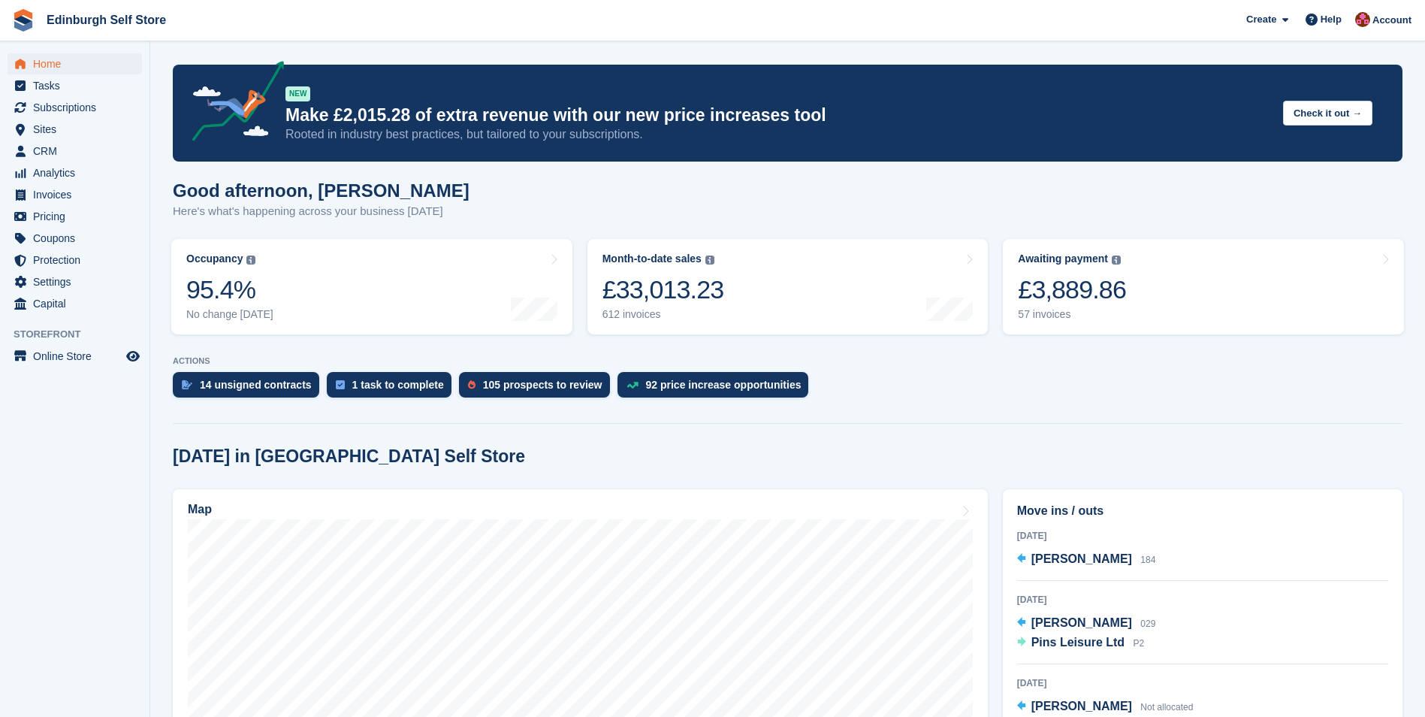
scroll to position [225, 0]
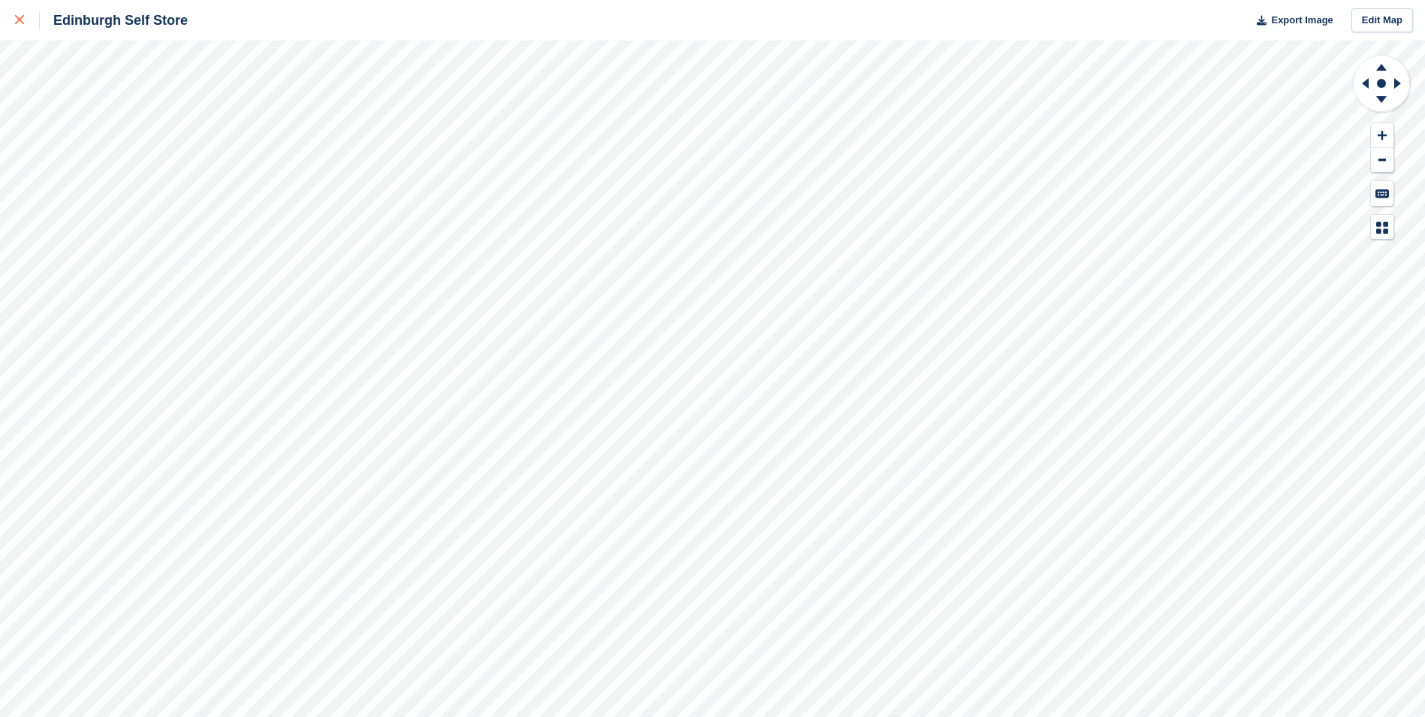
click at [23, 19] on icon at bounding box center [19, 19] width 9 height 9
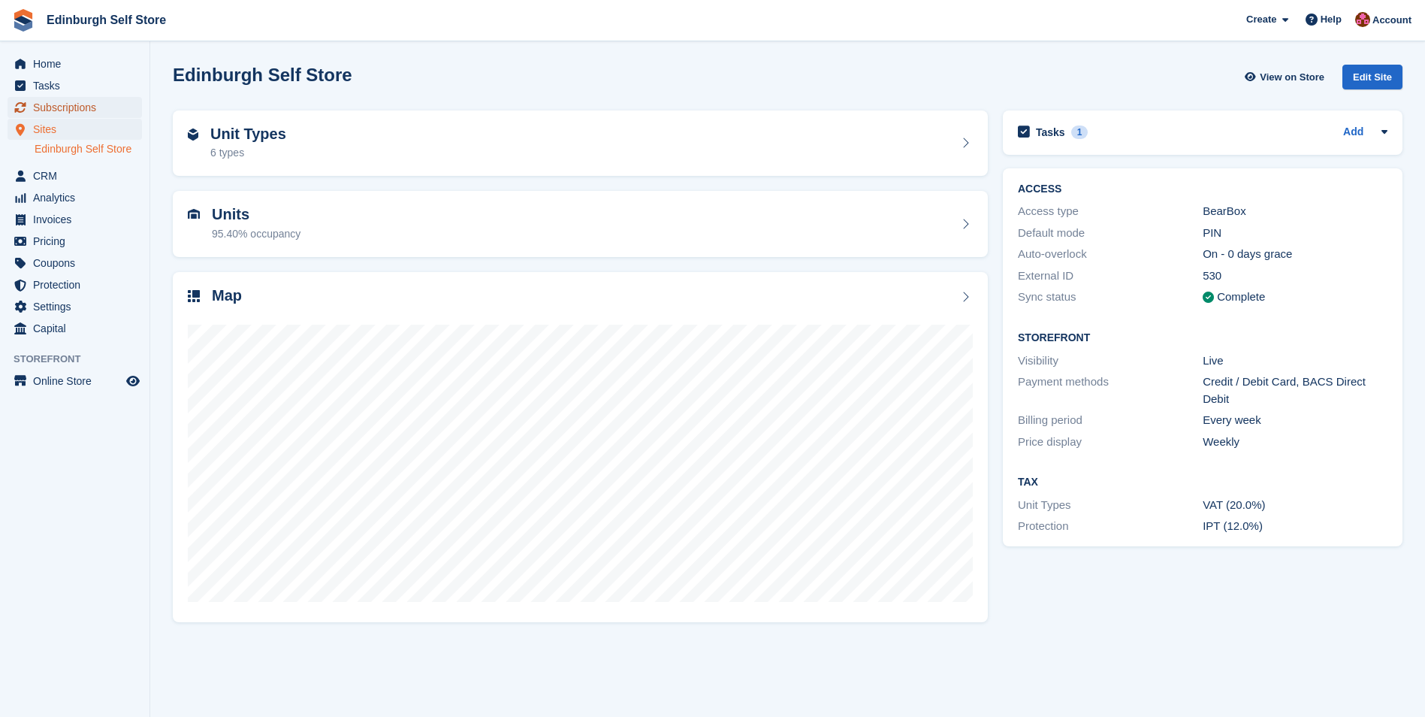
click at [98, 105] on span "Subscriptions" at bounding box center [78, 107] width 90 height 21
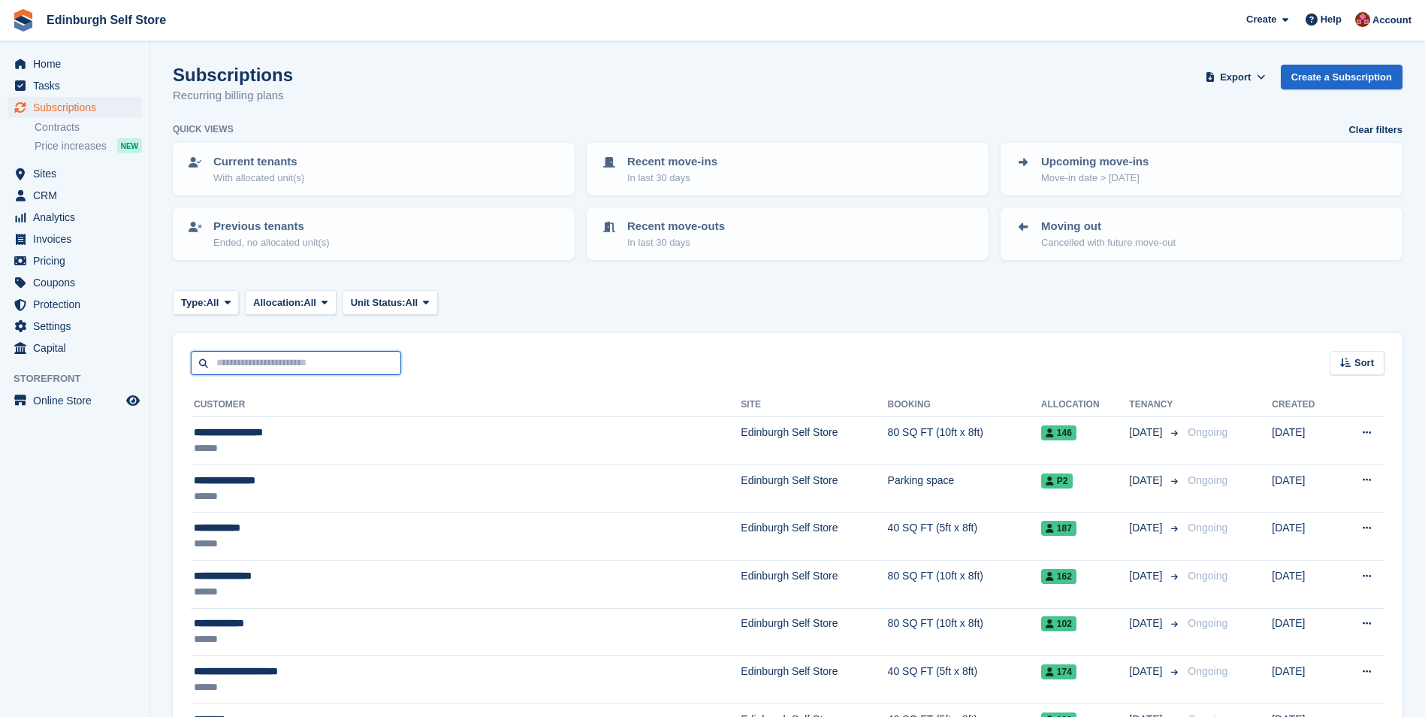
click at [240, 361] on input "text" at bounding box center [296, 363] width 210 height 25
type input "******"
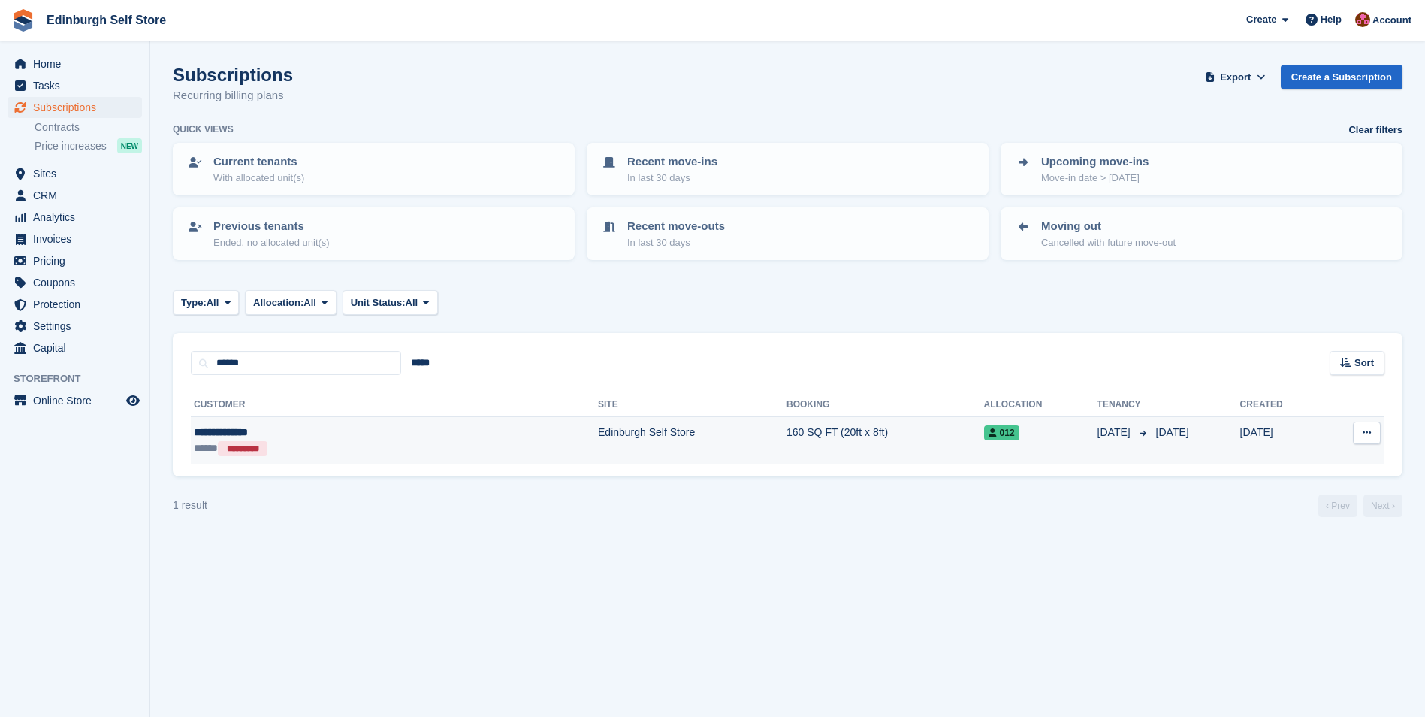
click at [598, 431] on td "Edinburgh Self Store" at bounding box center [692, 440] width 189 height 47
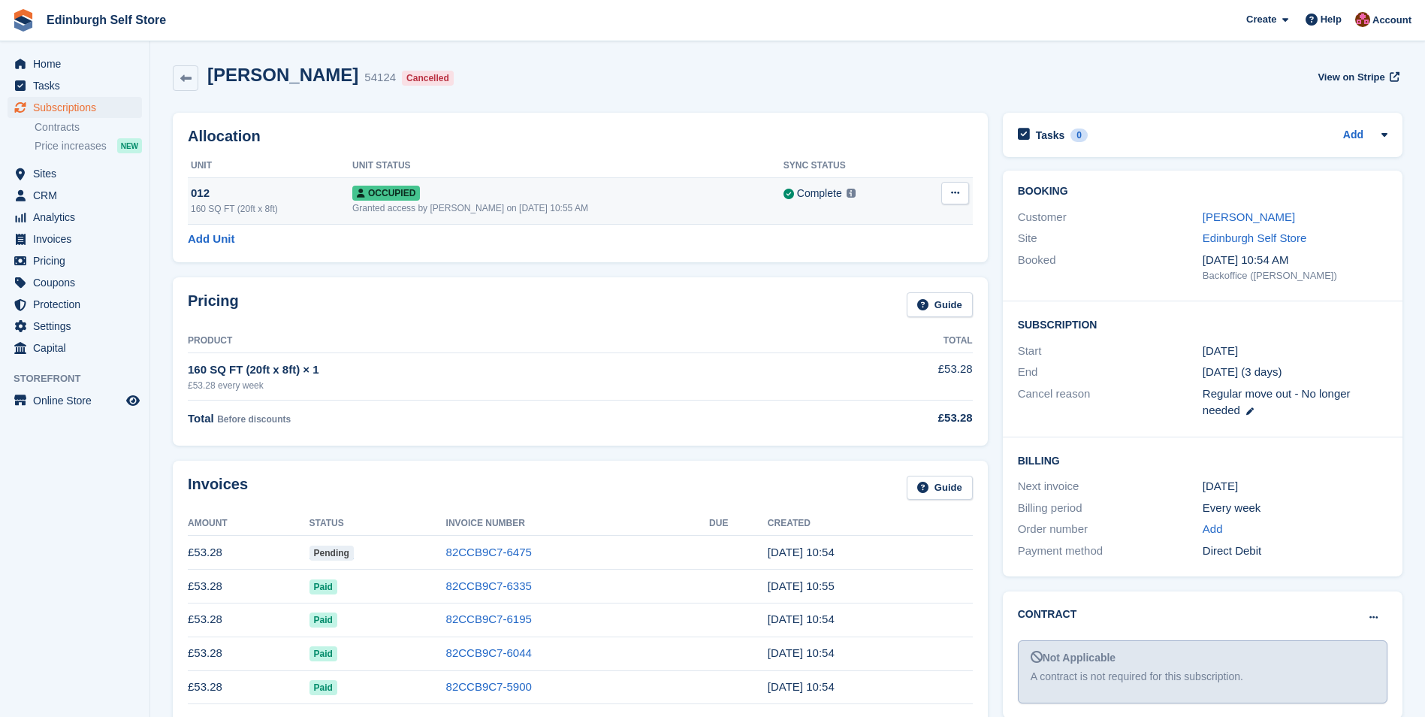
click at [957, 194] on icon at bounding box center [955, 193] width 8 height 10
click at [886, 253] on p "Deallocate" at bounding box center [897, 255] width 131 height 20
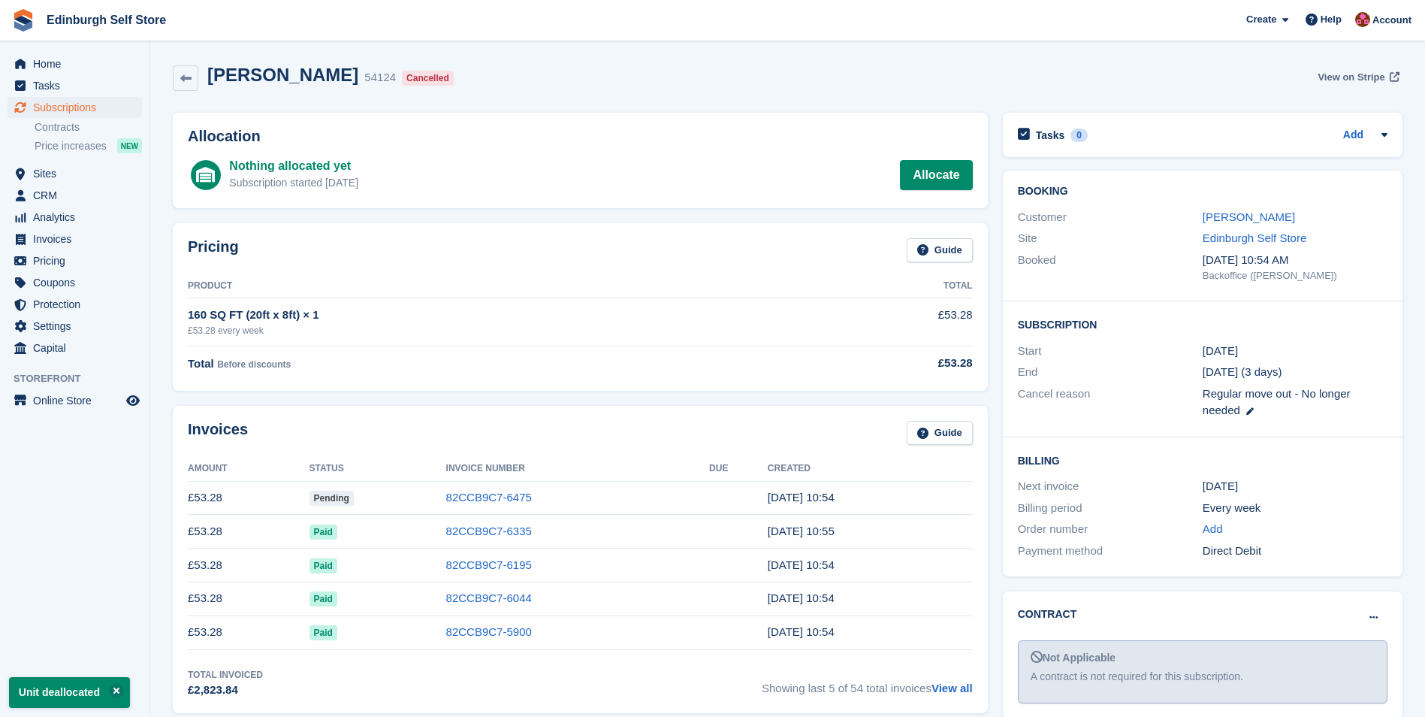
click at [1351, 76] on span "View on Stripe" at bounding box center [1351, 77] width 67 height 15
click at [1241, 216] on link "[PERSON_NAME]" at bounding box center [1249, 216] width 92 height 13
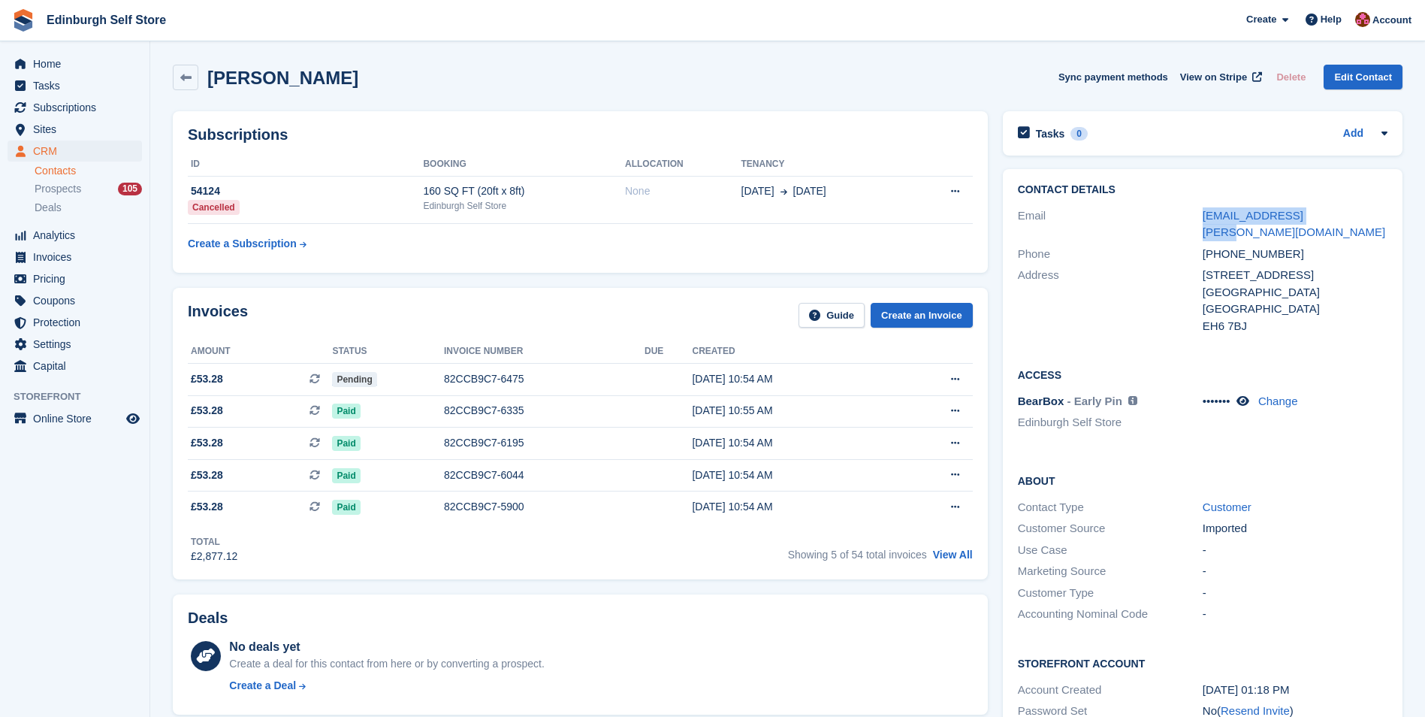
drag, startPoint x: 1316, startPoint y: 220, endPoint x: 1201, endPoint y: 218, distance: 115.0
click at [1201, 218] on div "Email [EMAIL_ADDRESS][PERSON_NAME][DOMAIN_NAME]" at bounding box center [1203, 224] width 370 height 38
drag, startPoint x: 1201, startPoint y: 218, endPoint x: 1217, endPoint y: 216, distance: 16.7
copy div "[EMAIL_ADDRESS][PERSON_NAME][DOMAIN_NAME]"
click at [48, 69] on span "Home" at bounding box center [78, 63] width 90 height 21
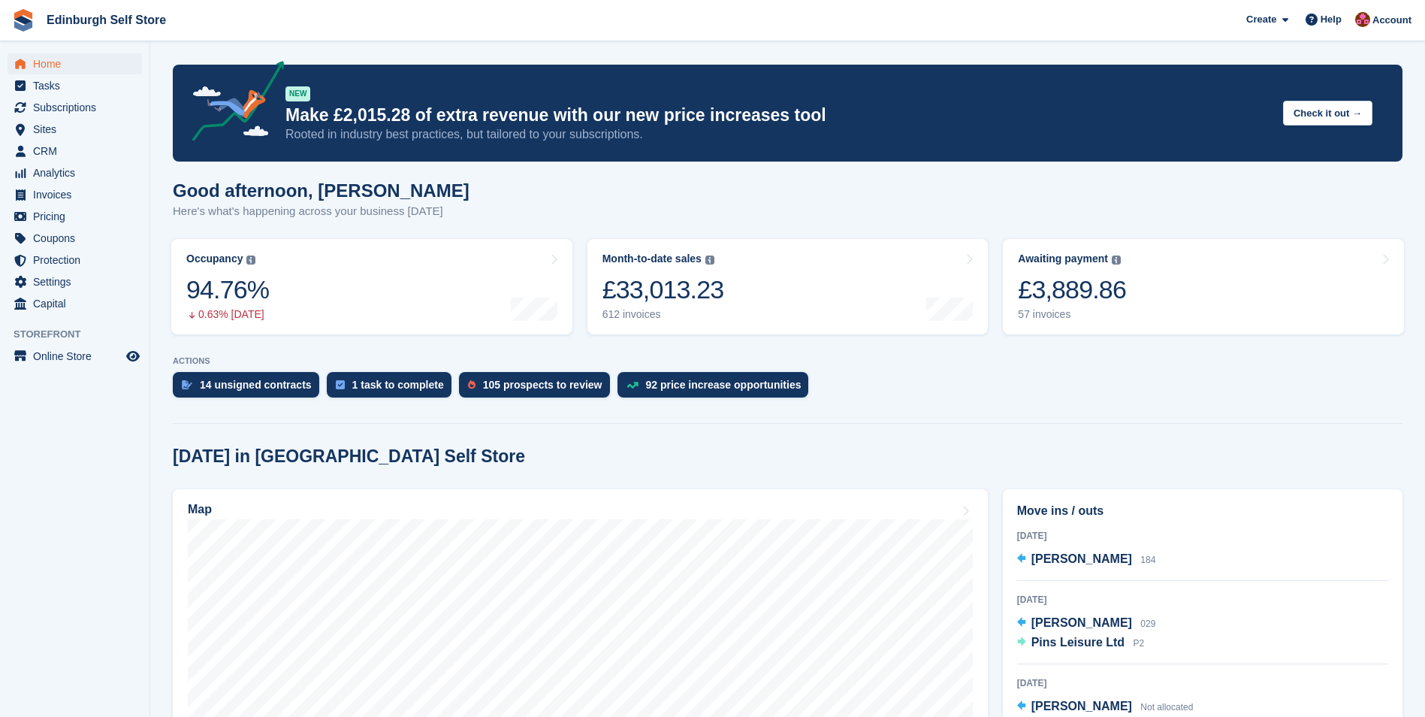
click at [757, 440] on section "NEW Make £2,015.28 of extra revenue with our new price increases tool Rooted in…" at bounding box center [787, 644] width 1275 height 1289
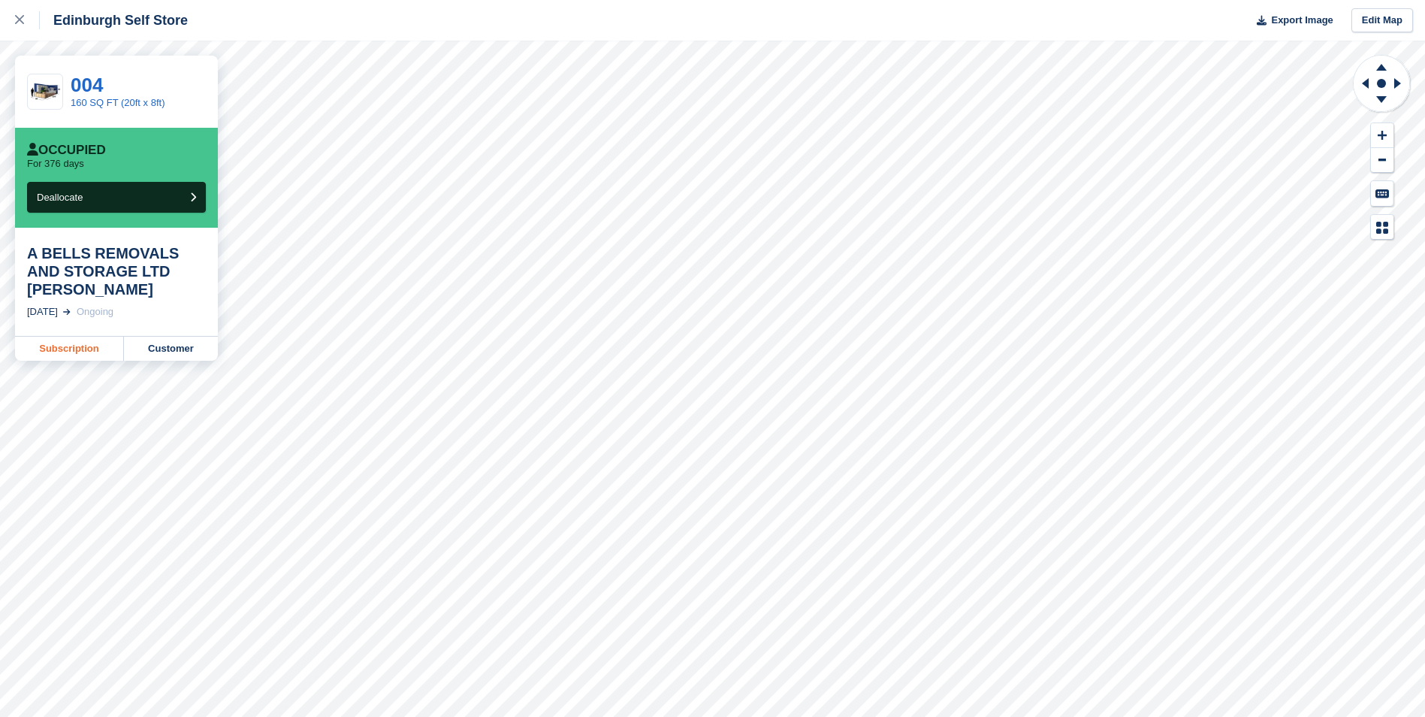
click at [71, 349] on link "Subscription" at bounding box center [69, 349] width 109 height 24
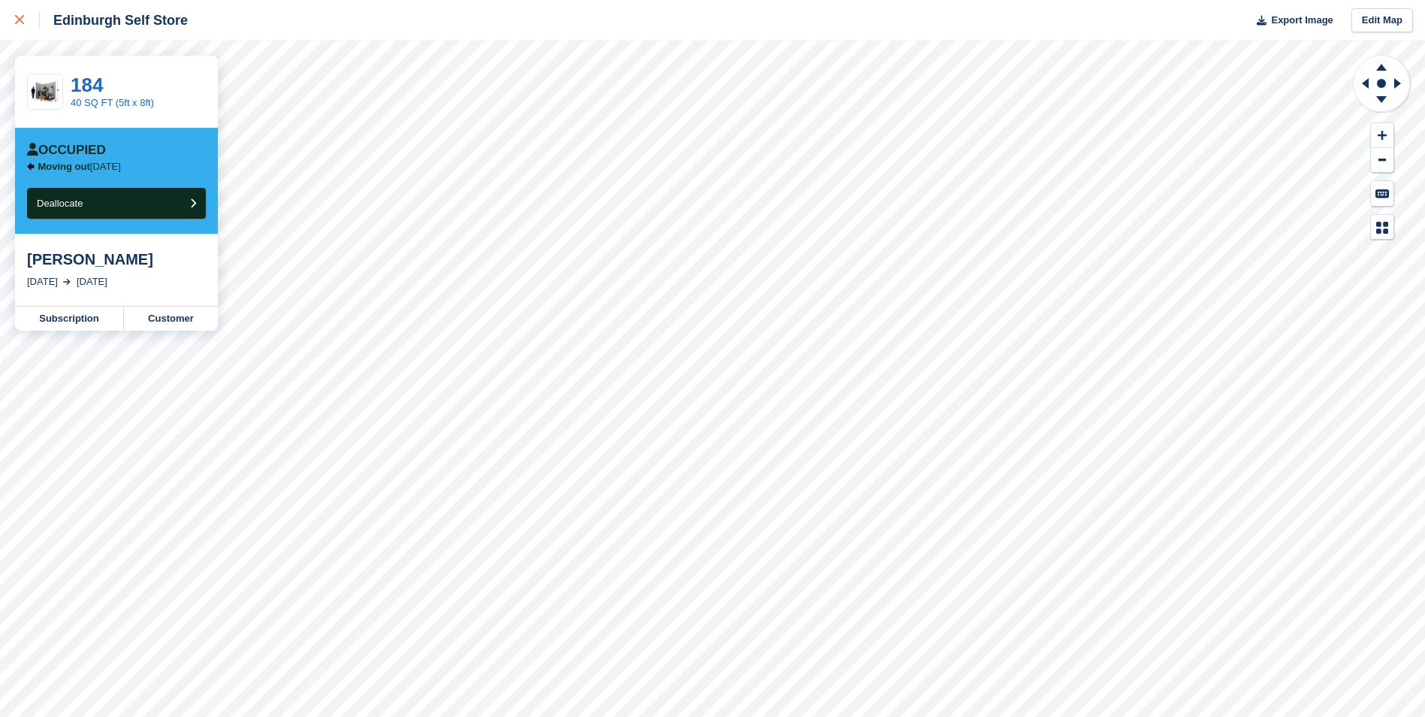
click at [24, 17] on div at bounding box center [27, 20] width 25 height 18
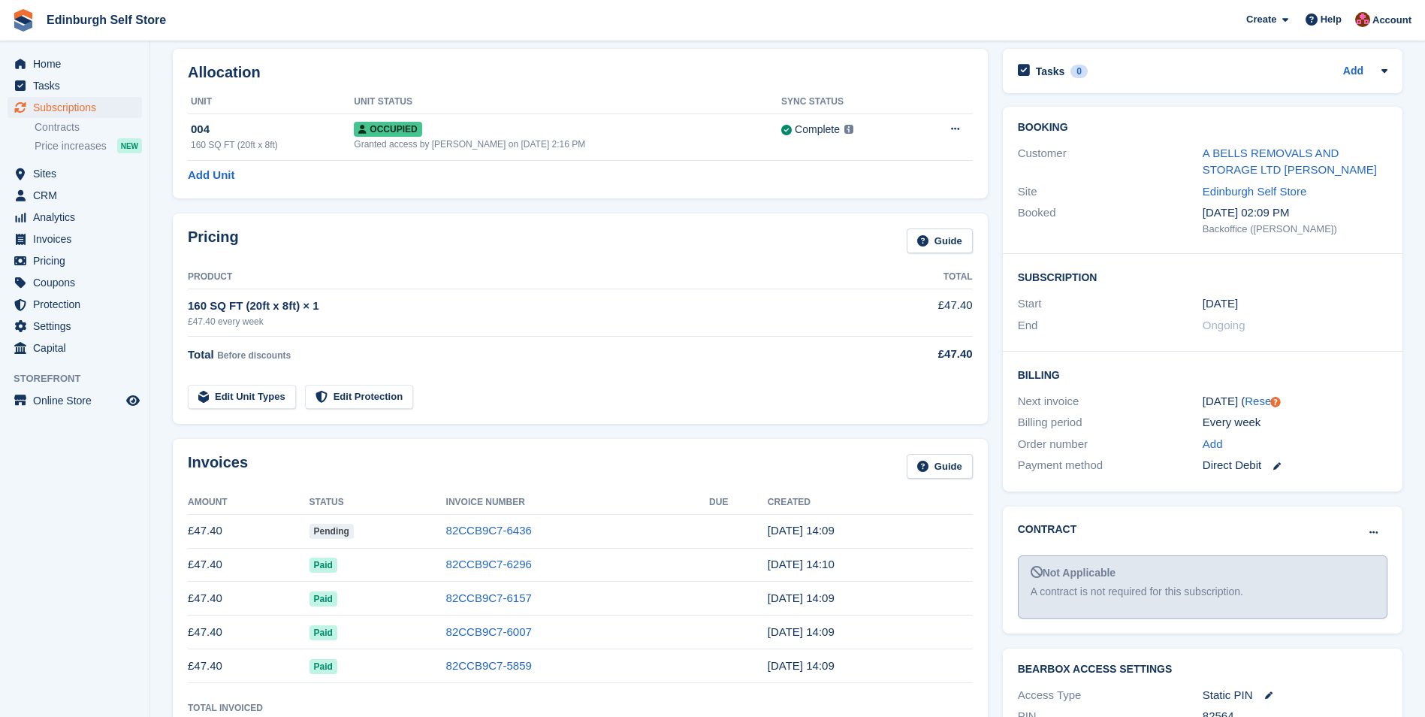
scroll to position [225, 0]
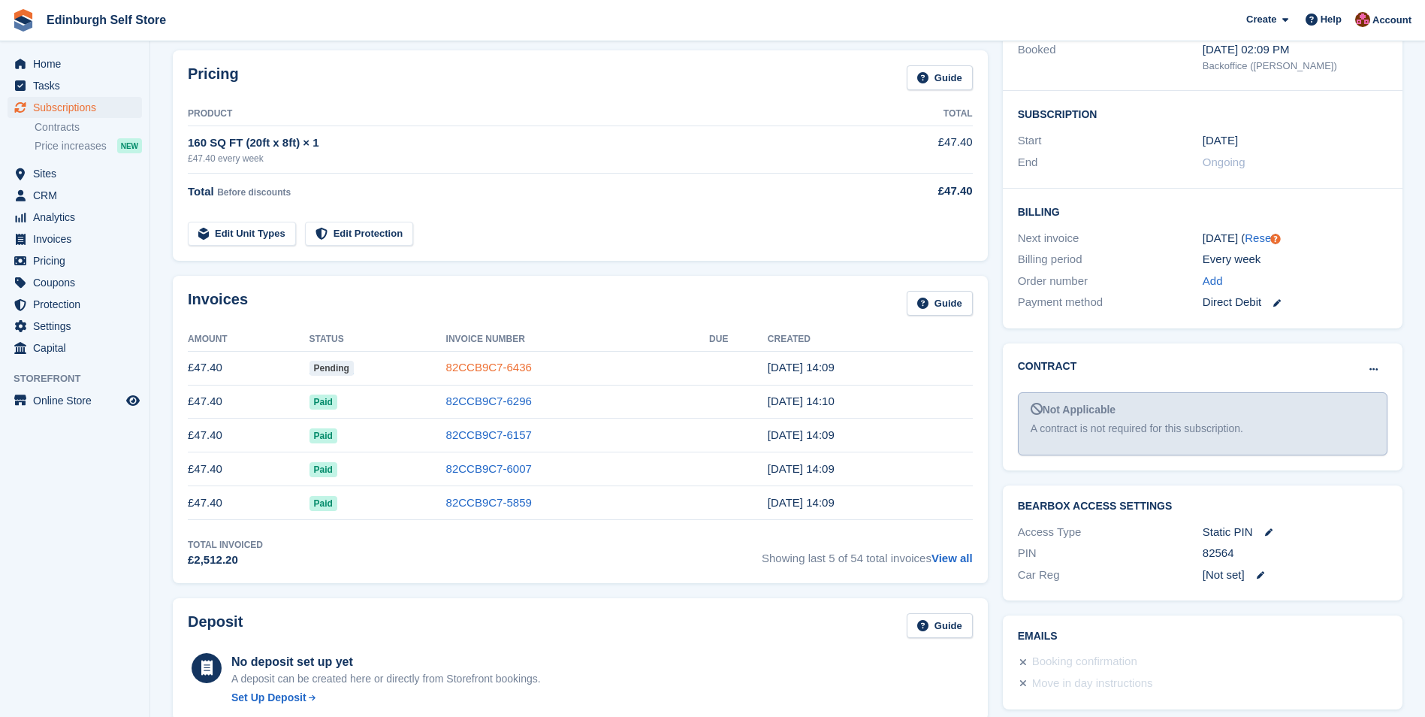
click at [513, 367] on link "82CCB9C7-6436" at bounding box center [489, 367] width 86 height 13
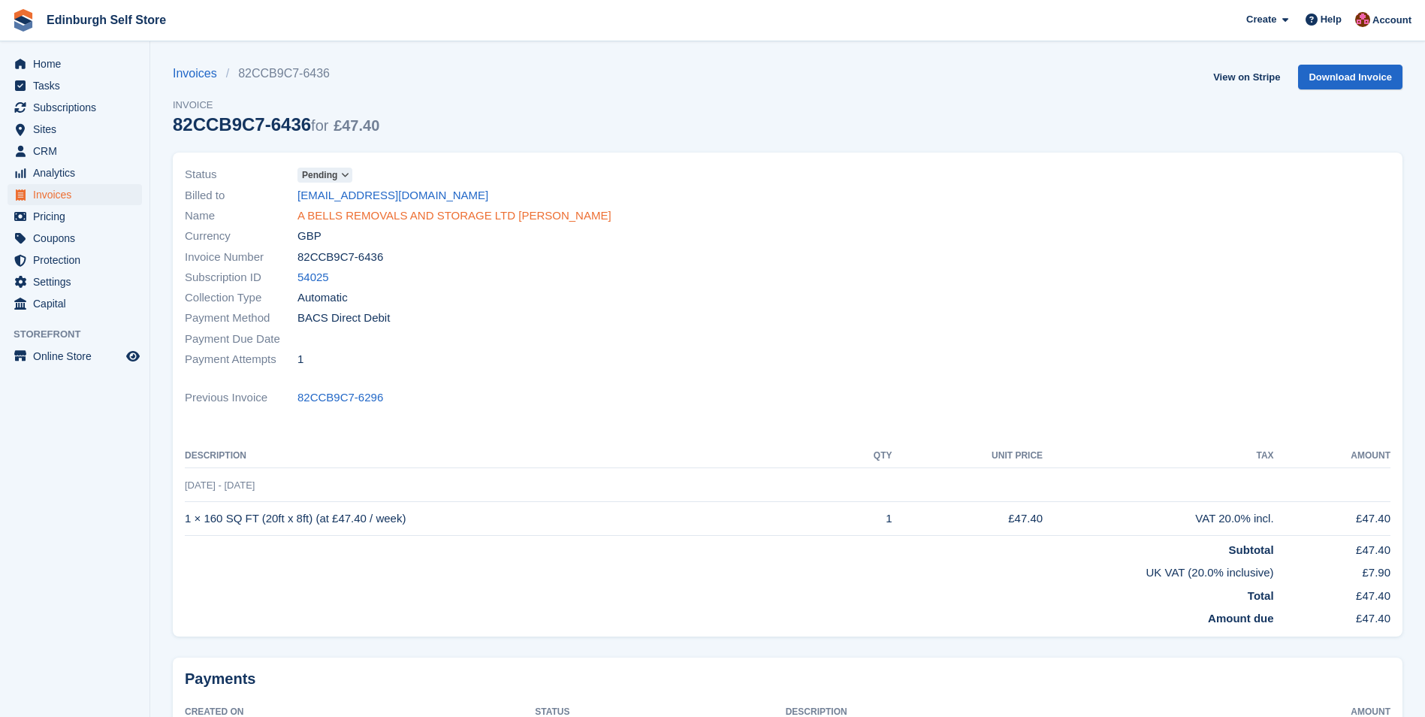
click at [420, 212] on link "A BELLS REMOVALS AND STORAGE LTD [PERSON_NAME]" at bounding box center [455, 215] width 314 height 17
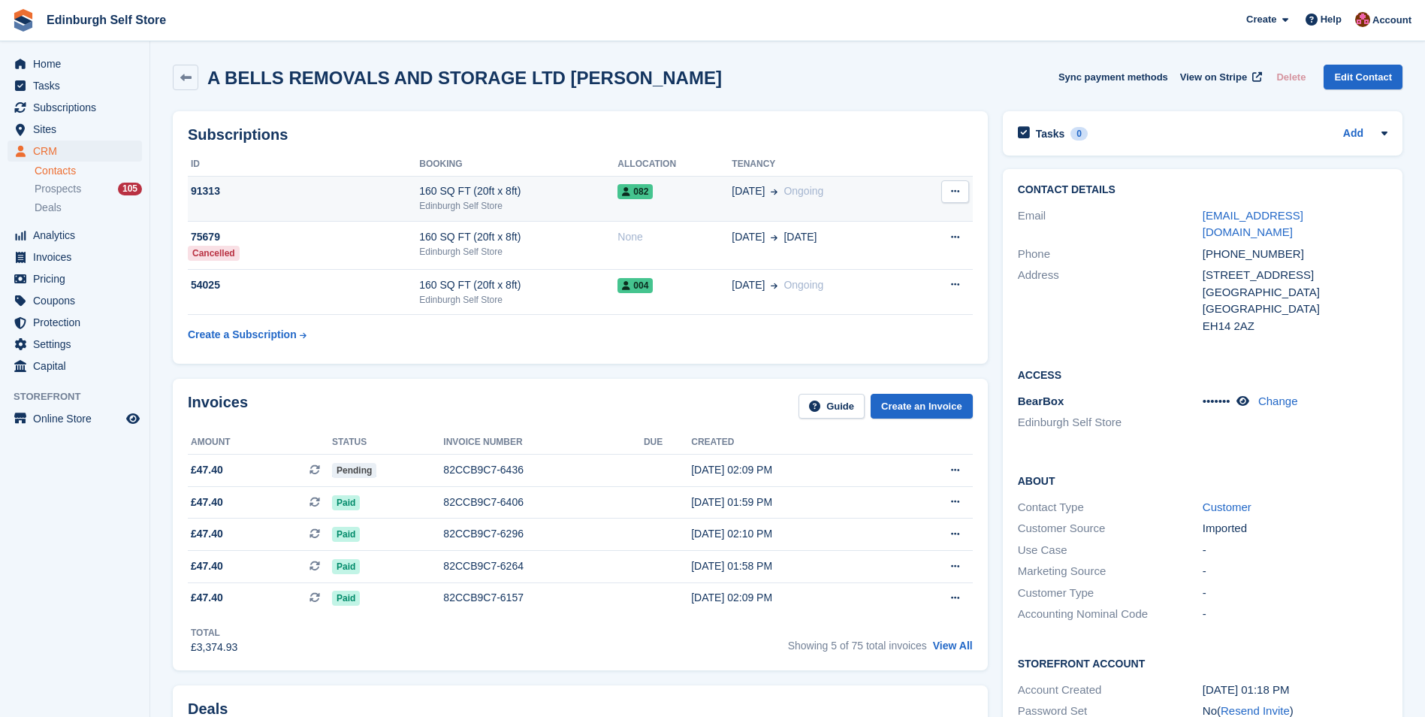
click at [657, 195] on div "082" at bounding box center [675, 191] width 114 height 16
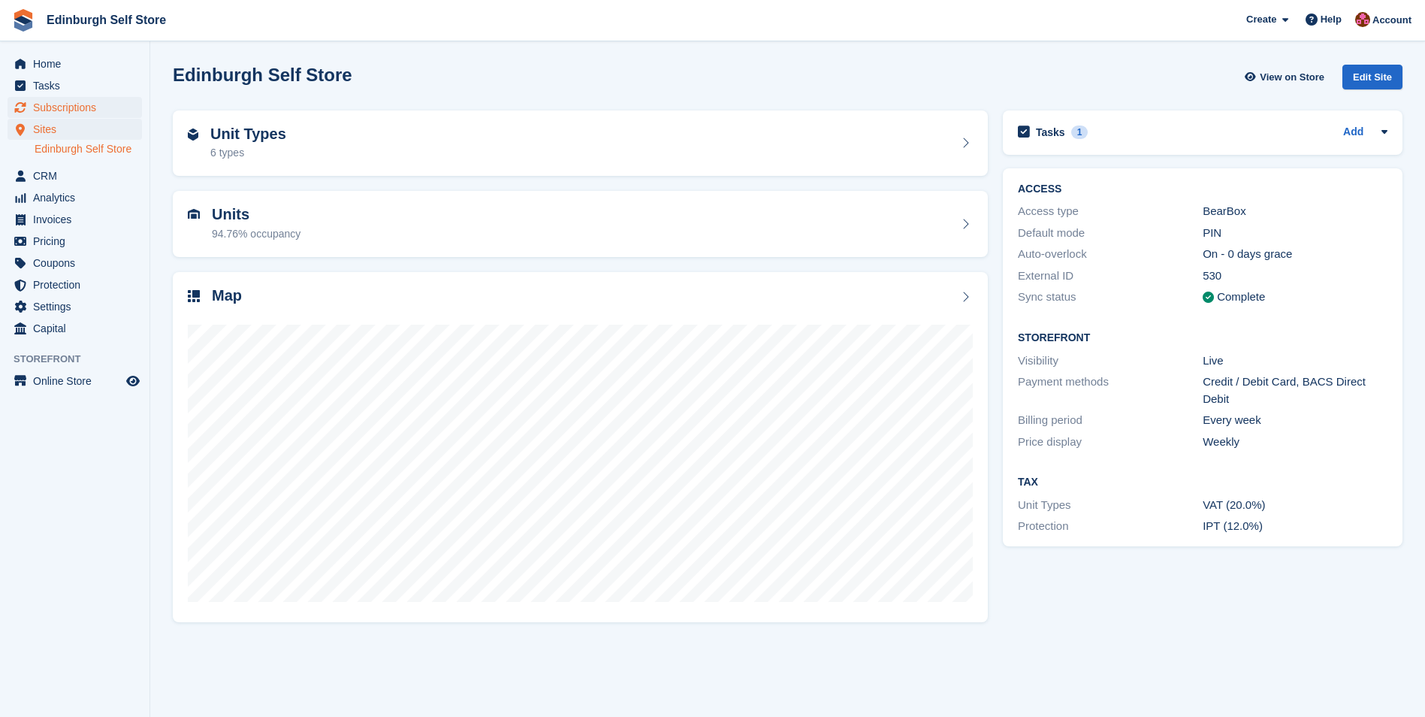
click at [77, 106] on span "Subscriptions" at bounding box center [78, 107] width 90 height 21
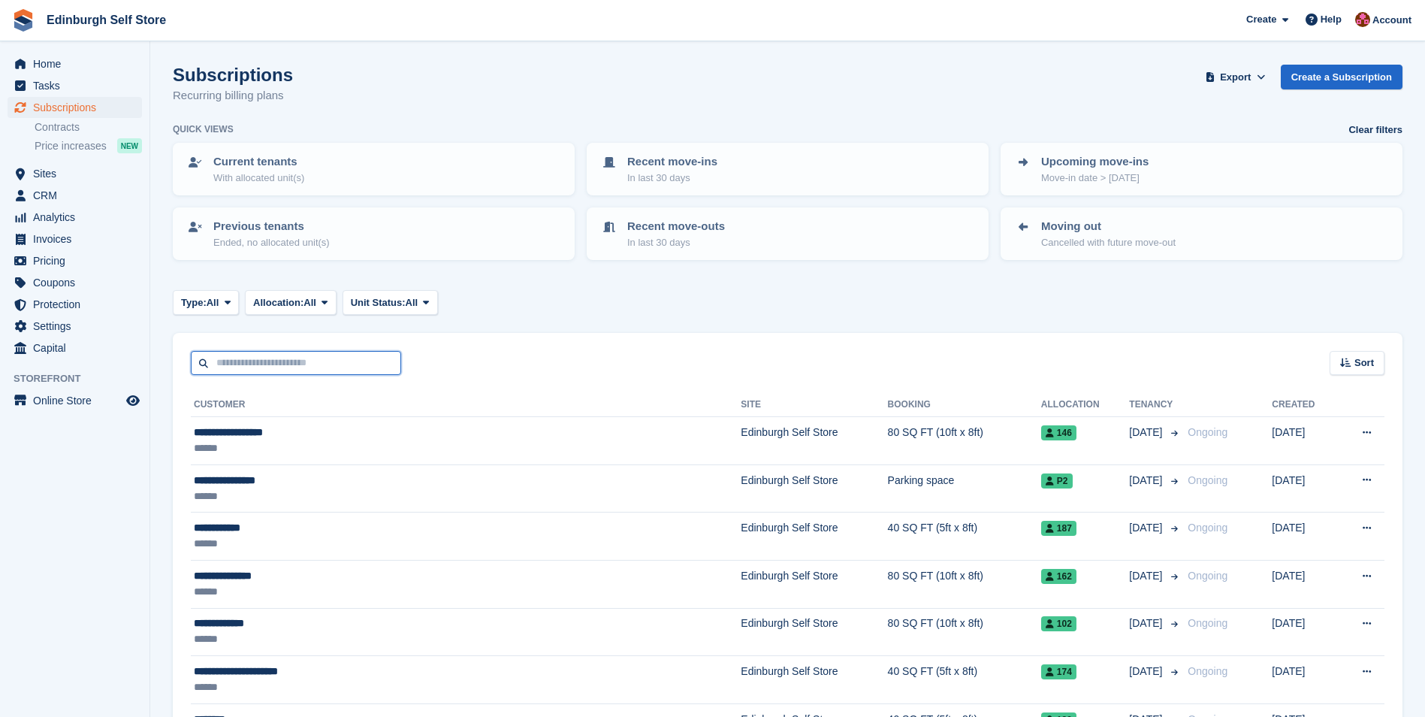
click at [258, 361] on input "text" at bounding box center [296, 363] width 210 height 25
type input "******"
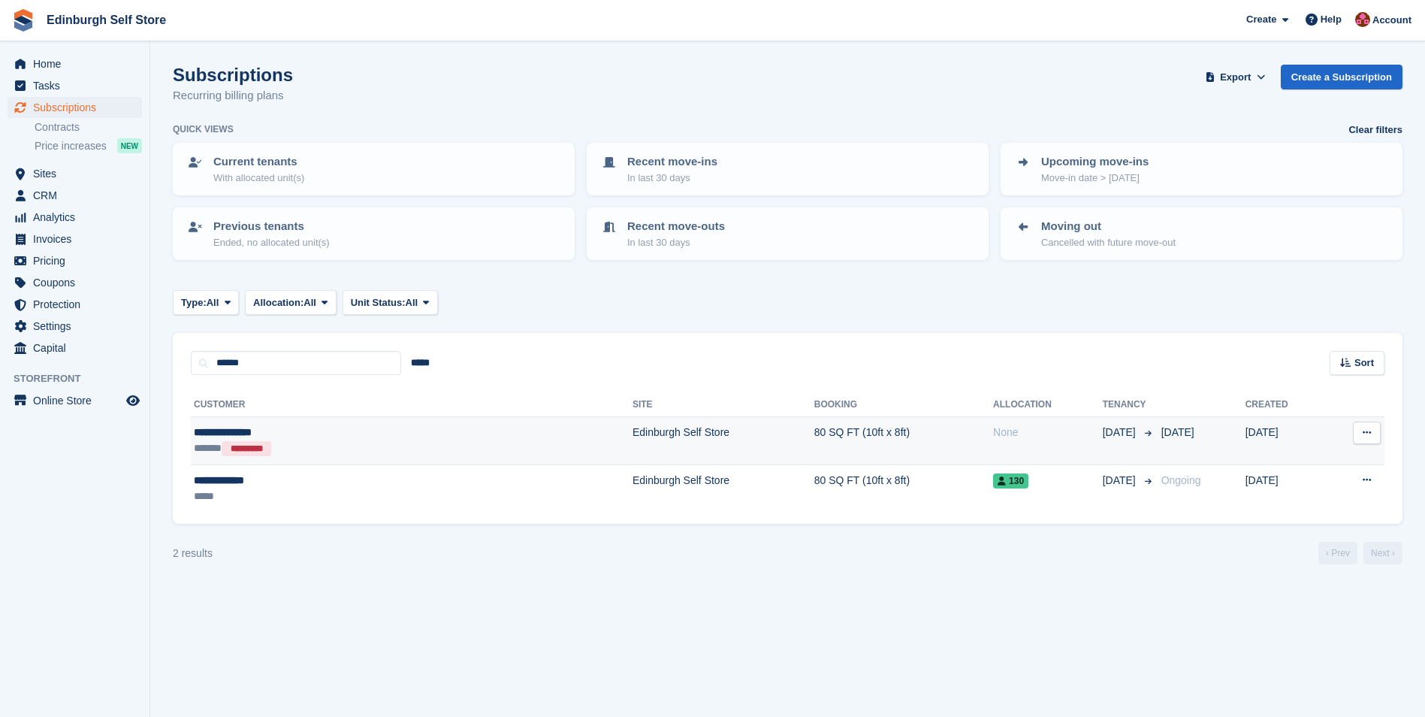
click at [633, 433] on td "Edinburgh Self Store" at bounding box center [724, 441] width 182 height 48
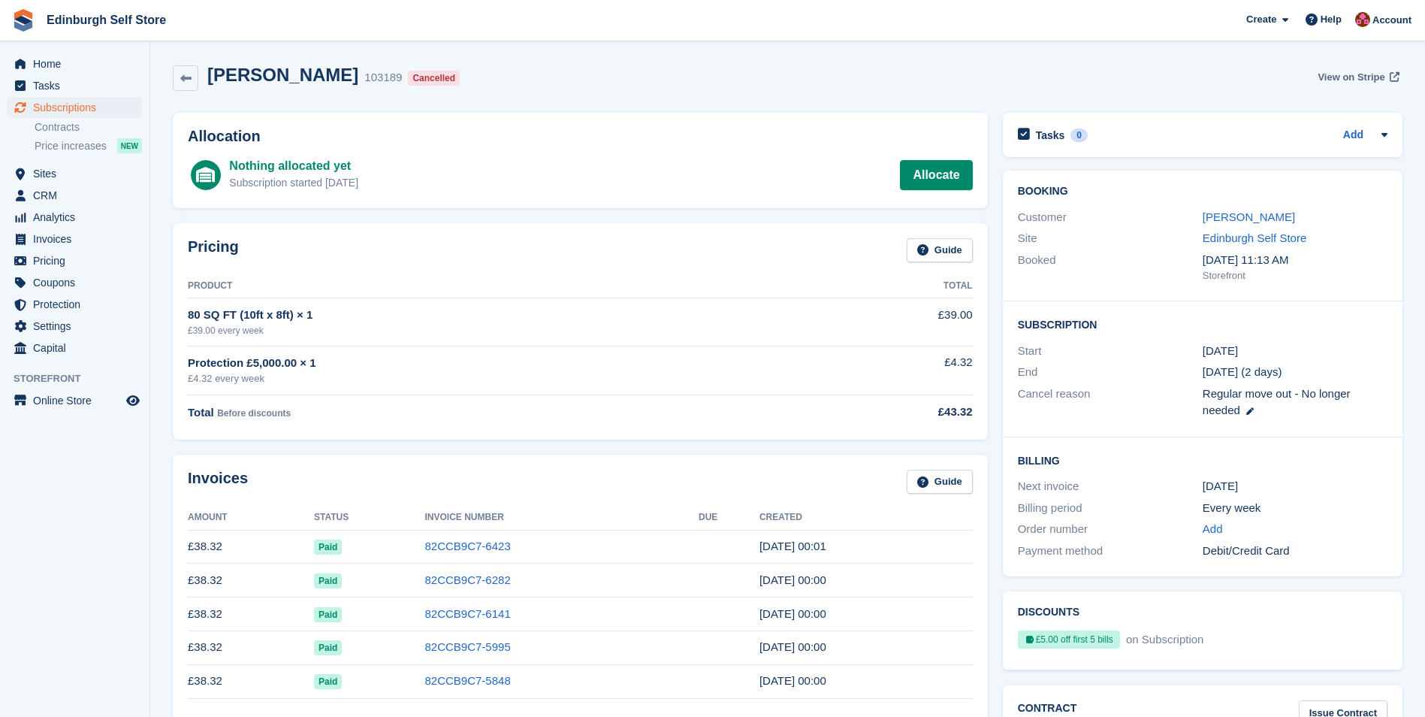
click at [1349, 78] on span "View on Stripe" at bounding box center [1351, 77] width 67 height 15
click at [65, 64] on span "Home" at bounding box center [78, 63] width 90 height 21
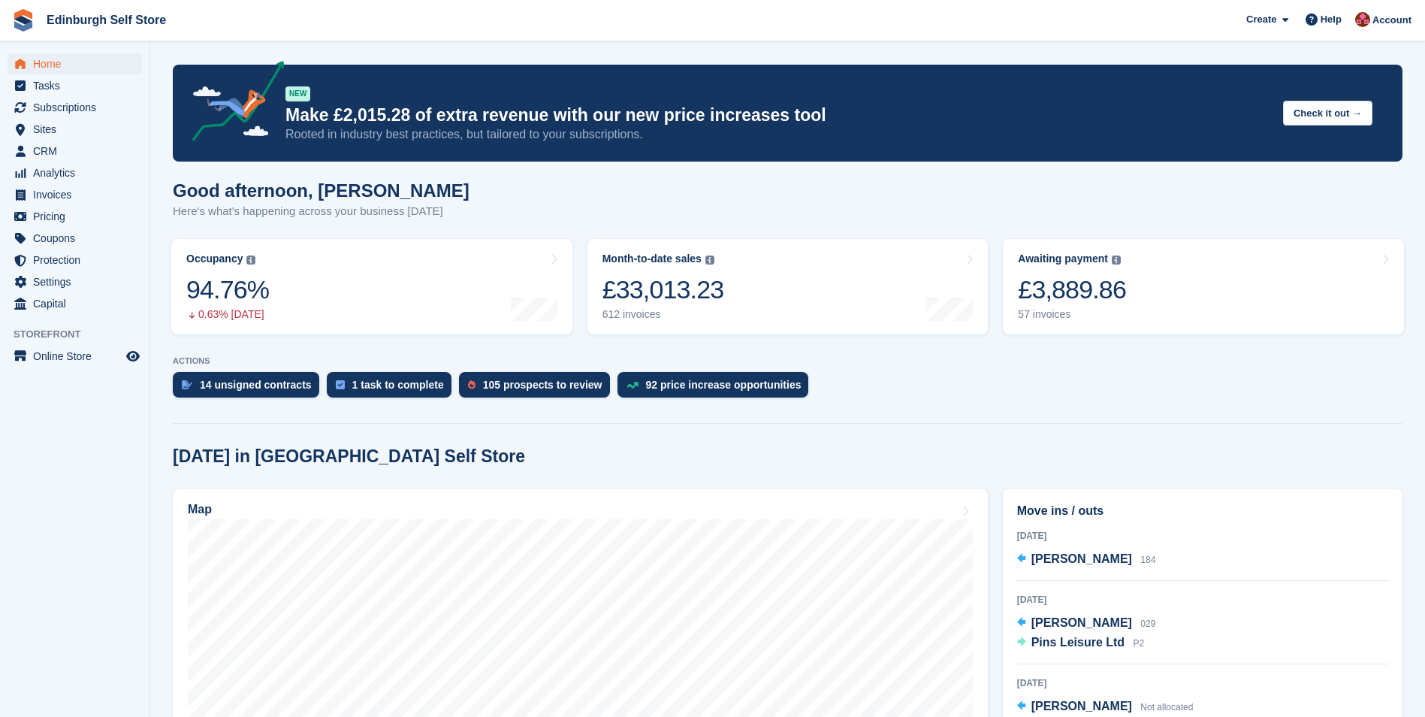
scroll to position [225, 0]
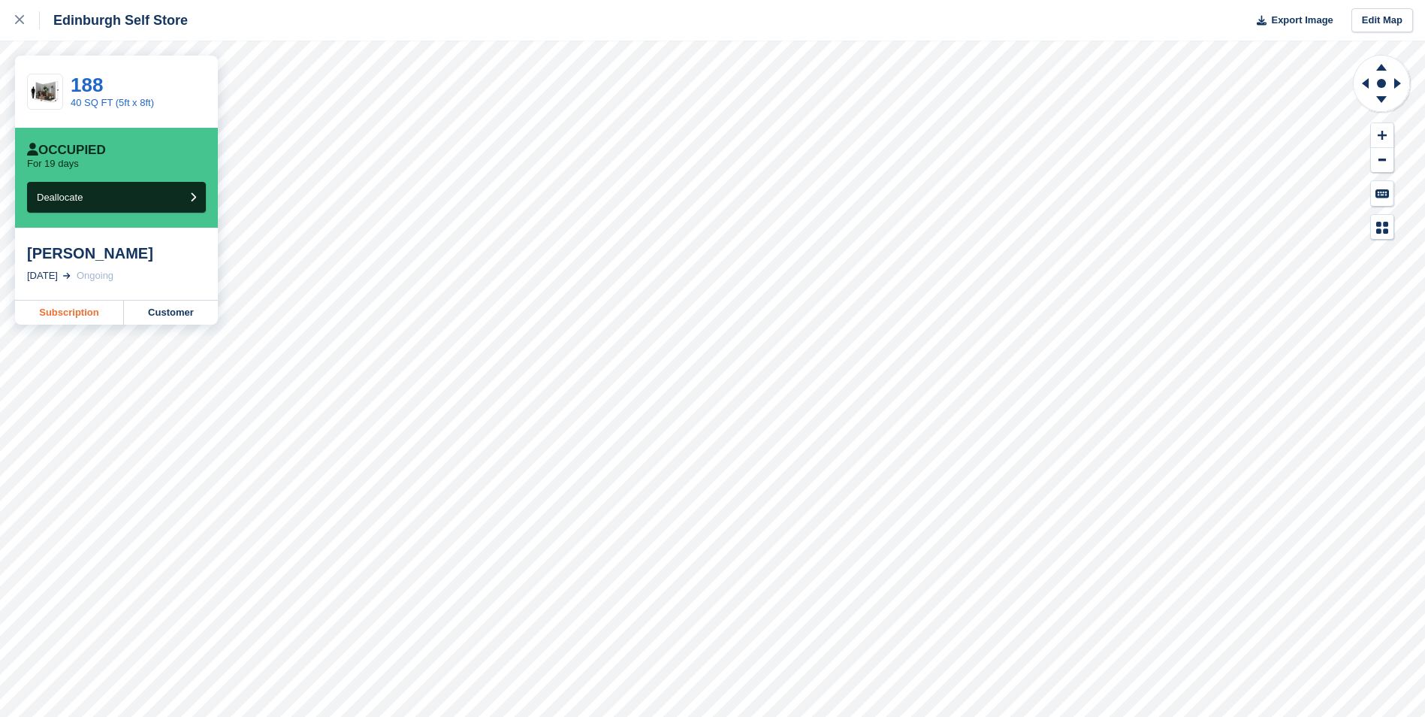
click at [67, 310] on link "Subscription" at bounding box center [69, 313] width 109 height 24
click at [53, 314] on link "Subscription" at bounding box center [69, 313] width 109 height 24
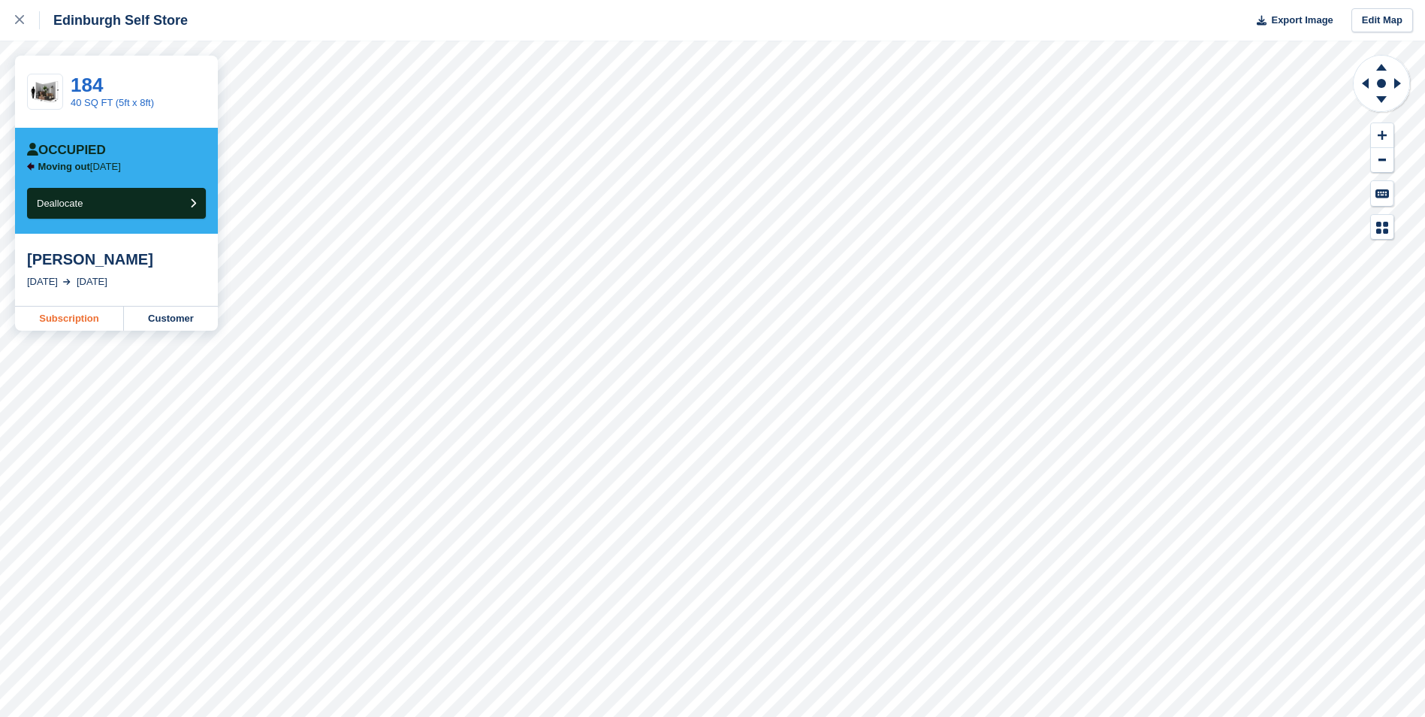
click at [72, 321] on link "Subscription" at bounding box center [69, 319] width 109 height 24
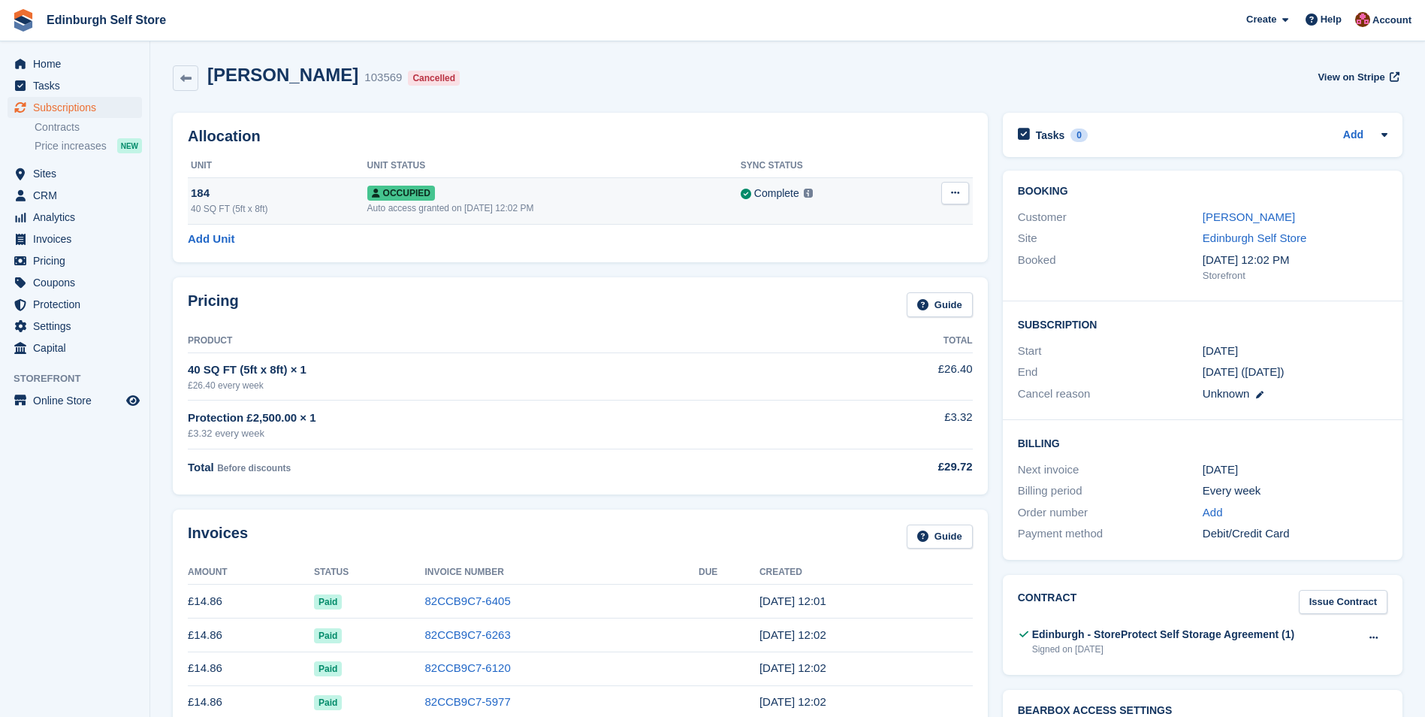
click at [573, 211] on div "Auto access granted on [DATE] 12:02 PM" at bounding box center [553, 208] width 373 height 14
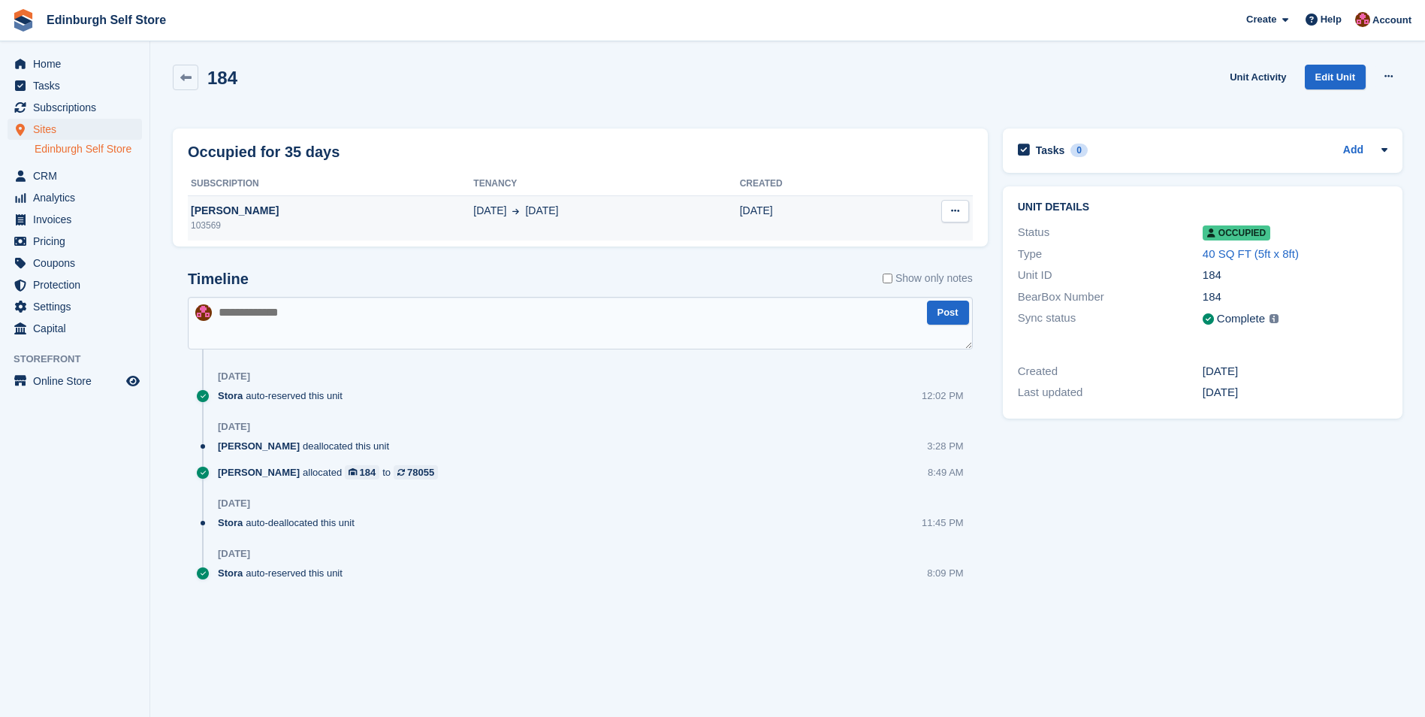
click at [418, 215] on div "[PERSON_NAME]" at bounding box center [331, 211] width 286 height 16
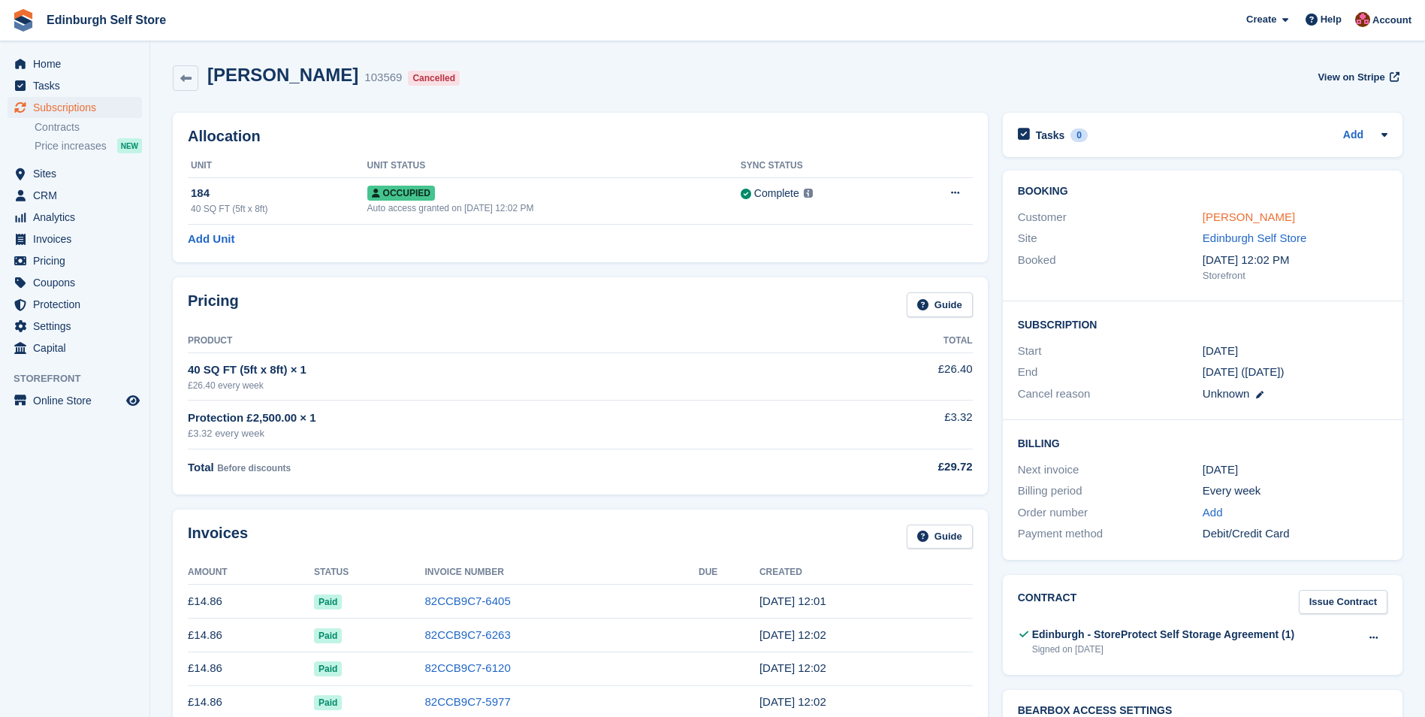
click at [1246, 212] on link "[PERSON_NAME]" at bounding box center [1249, 216] width 92 height 13
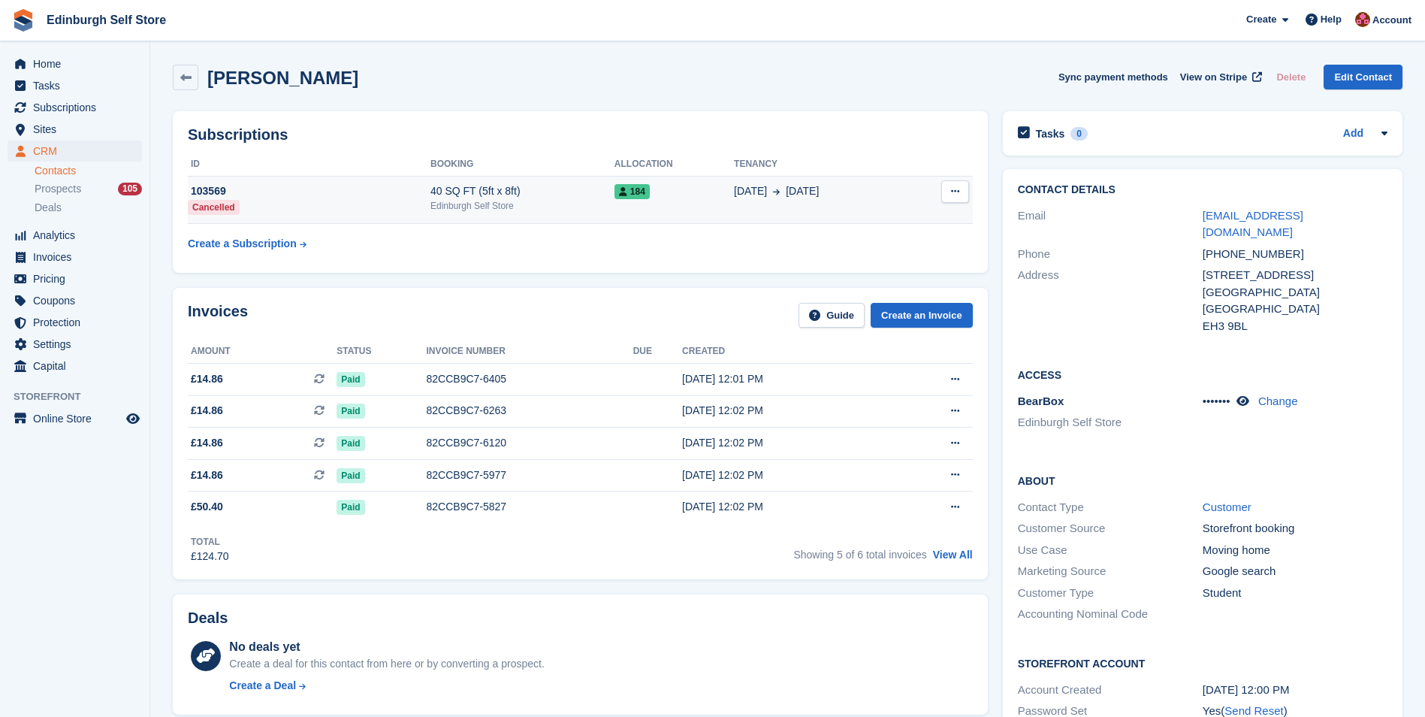
click at [959, 190] on icon at bounding box center [955, 191] width 8 height 10
click at [672, 191] on div "184" at bounding box center [674, 191] width 119 height 16
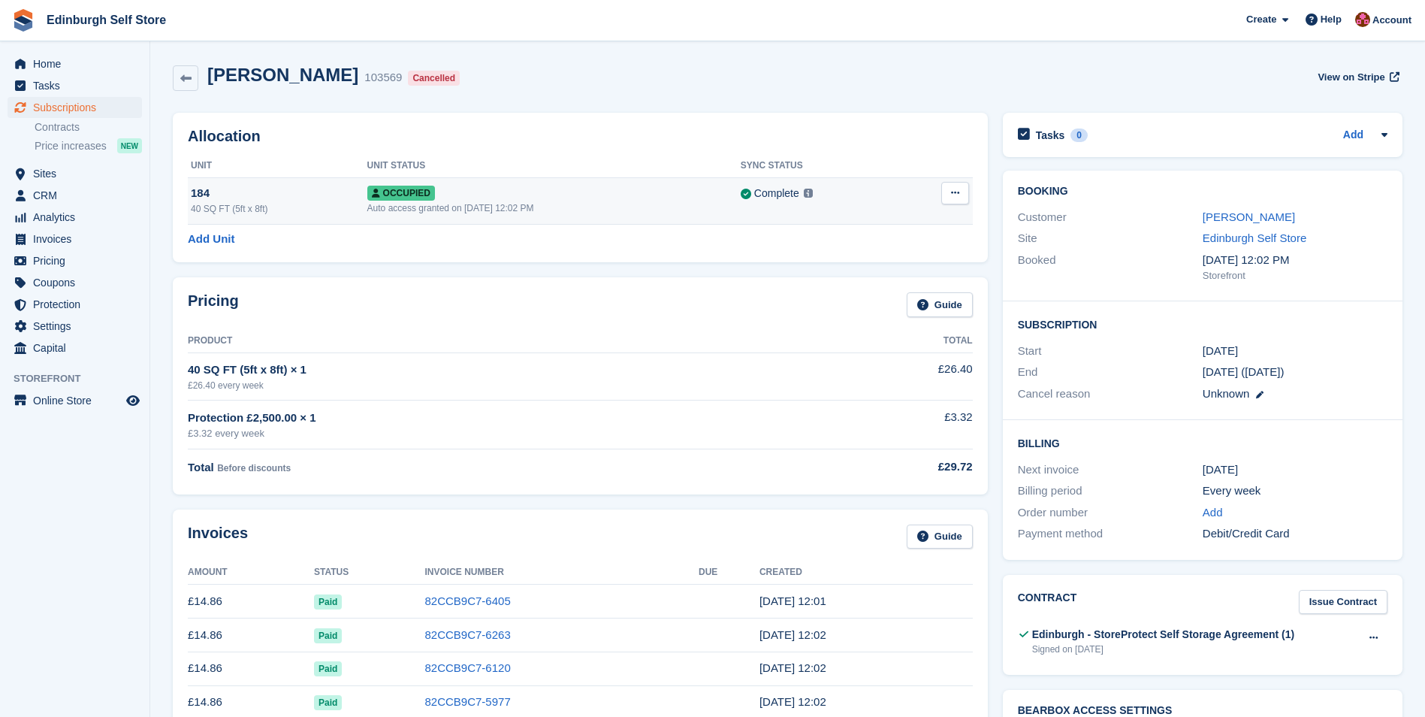
click at [953, 194] on icon at bounding box center [955, 193] width 8 height 10
click at [872, 253] on p "Deallocate" at bounding box center [897, 255] width 131 height 20
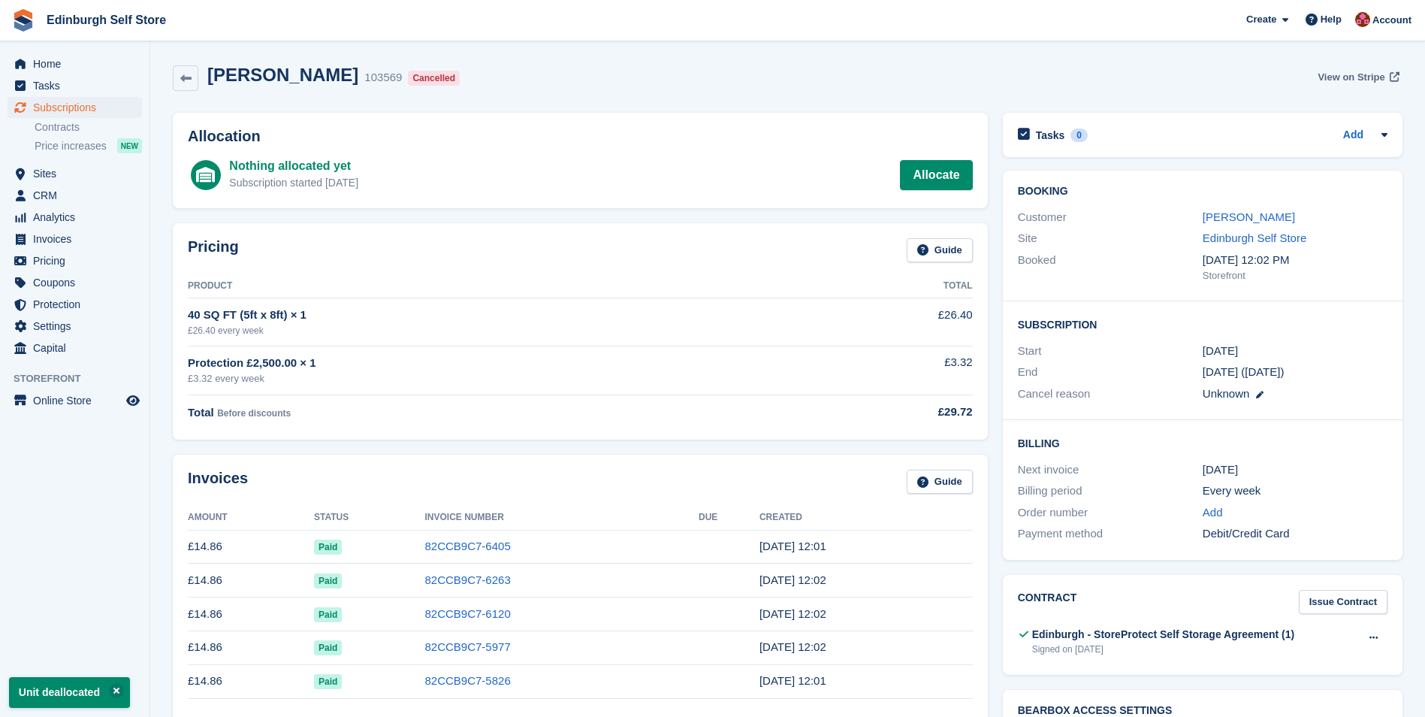
click at [1347, 73] on span "View on Stripe" at bounding box center [1351, 77] width 67 height 15
click at [82, 104] on span "Subscriptions" at bounding box center [78, 107] width 90 height 21
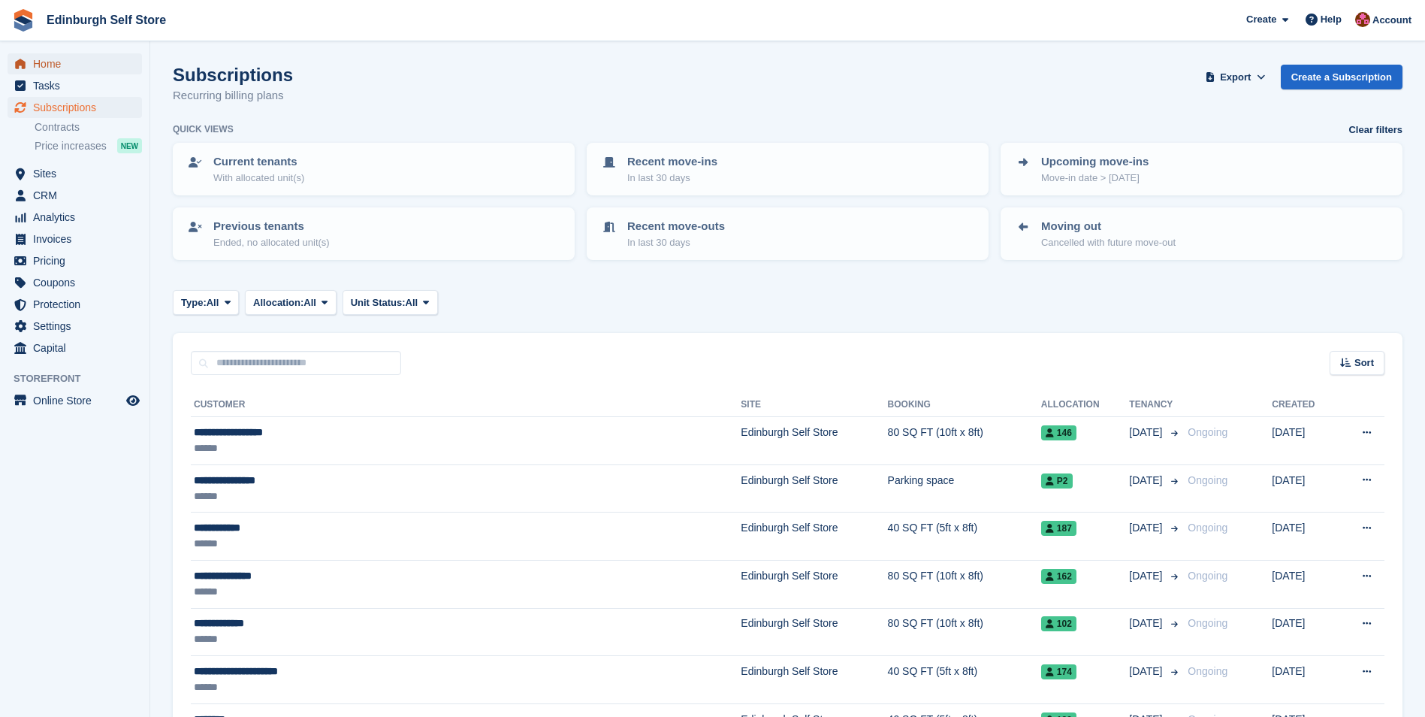
click at [60, 67] on span "Home" at bounding box center [78, 63] width 90 height 21
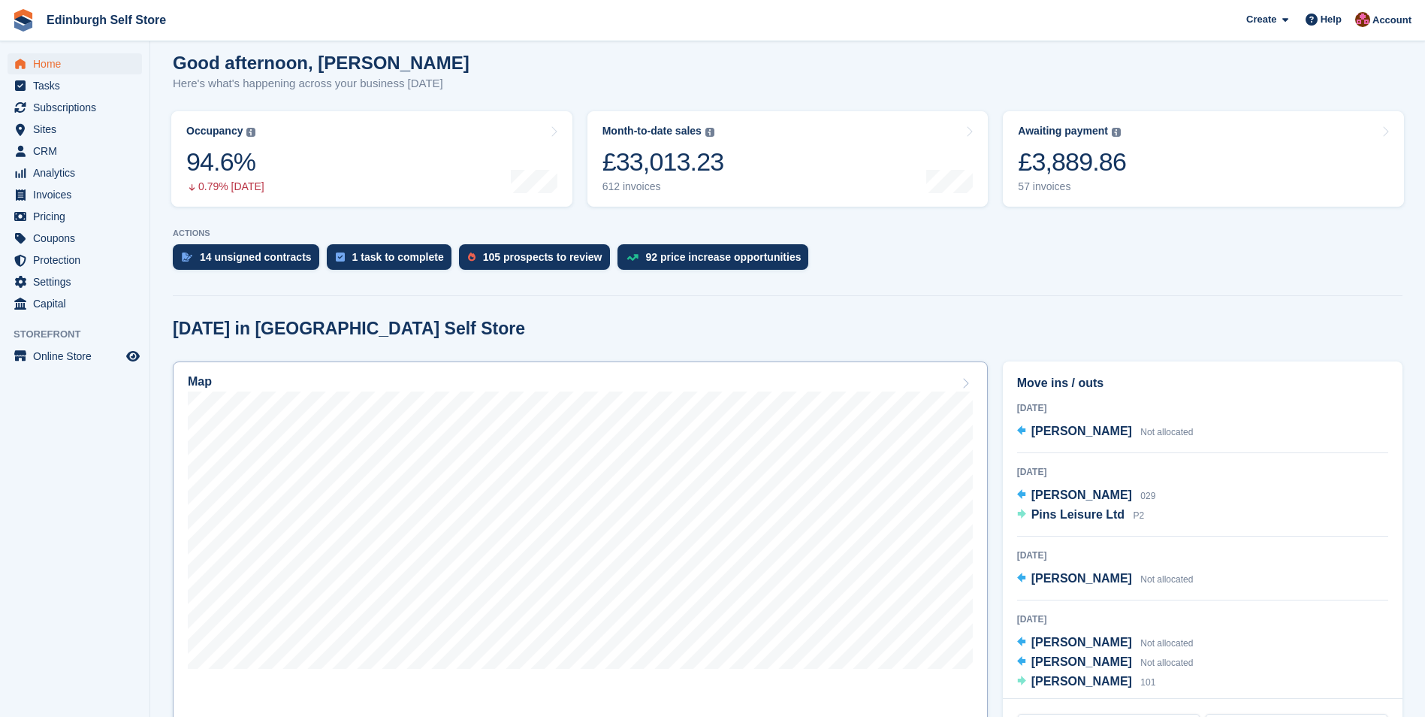
scroll to position [150, 0]
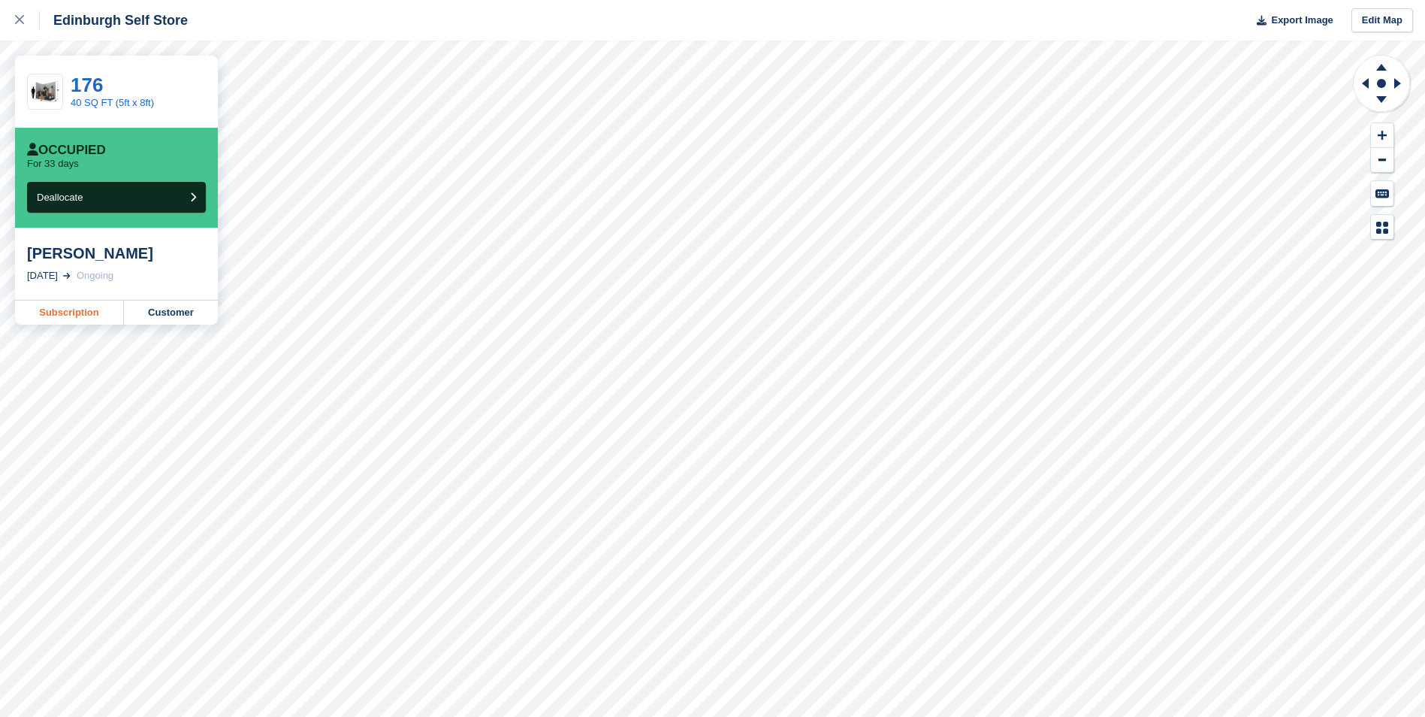
click at [65, 318] on link "Subscription" at bounding box center [69, 313] width 109 height 24
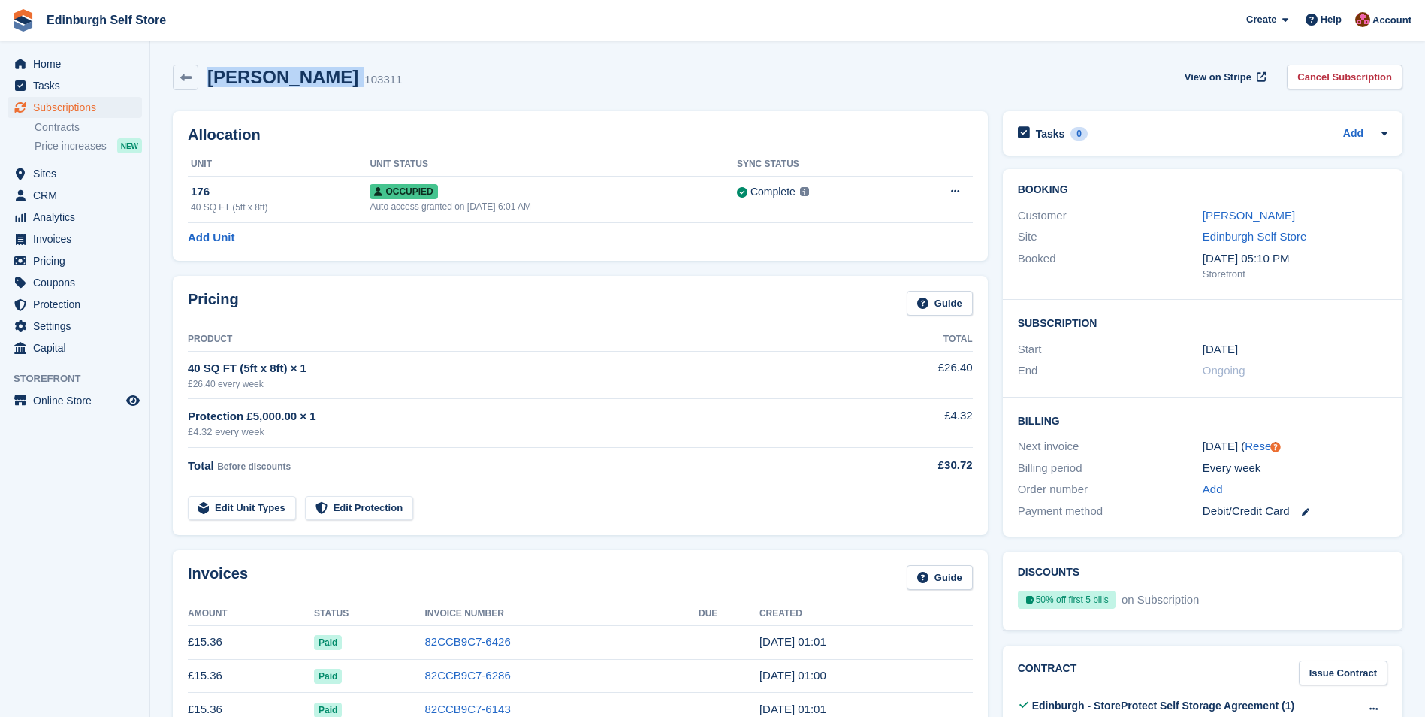
drag, startPoint x: 328, startPoint y: 78, endPoint x: 209, endPoint y: 83, distance: 119.6
click at [209, 83] on div "Johann Schatz 103311" at bounding box center [300, 78] width 204 height 22
copy div "Johann Schatz"
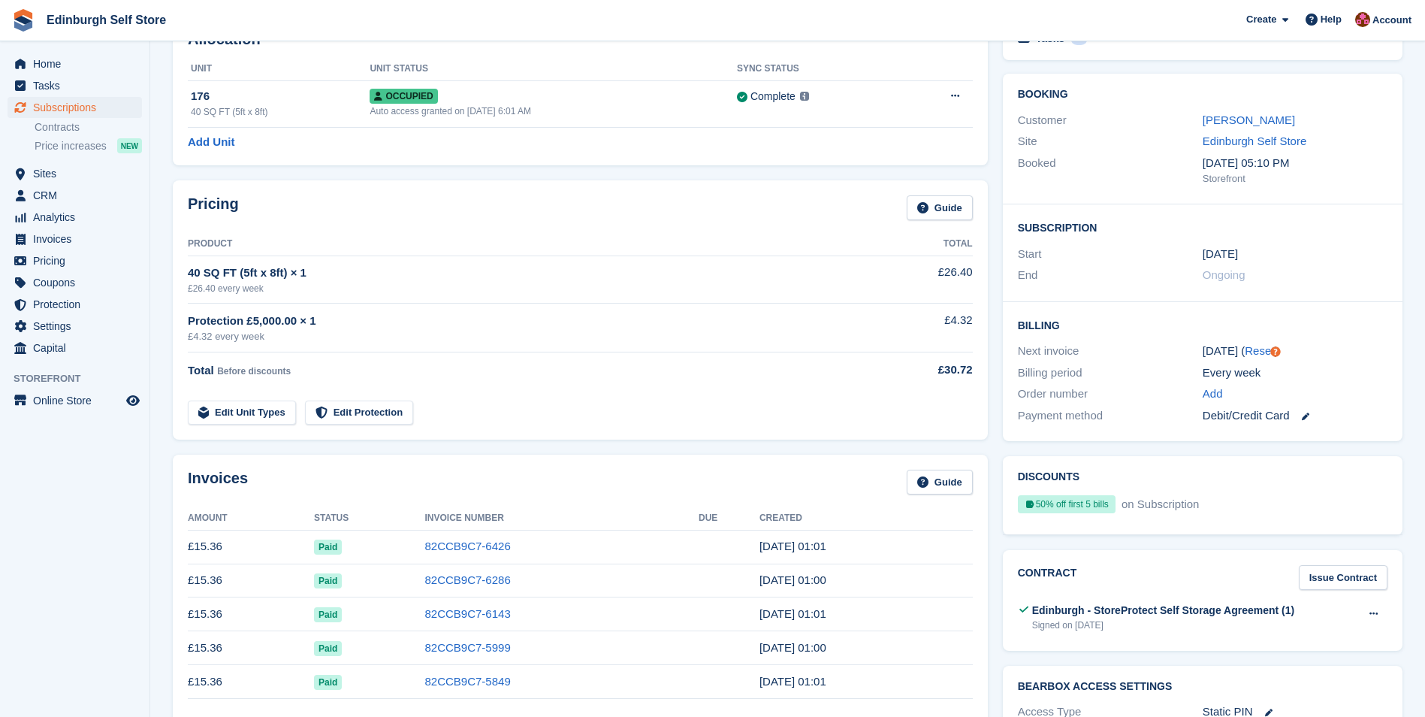
scroll to position [376, 0]
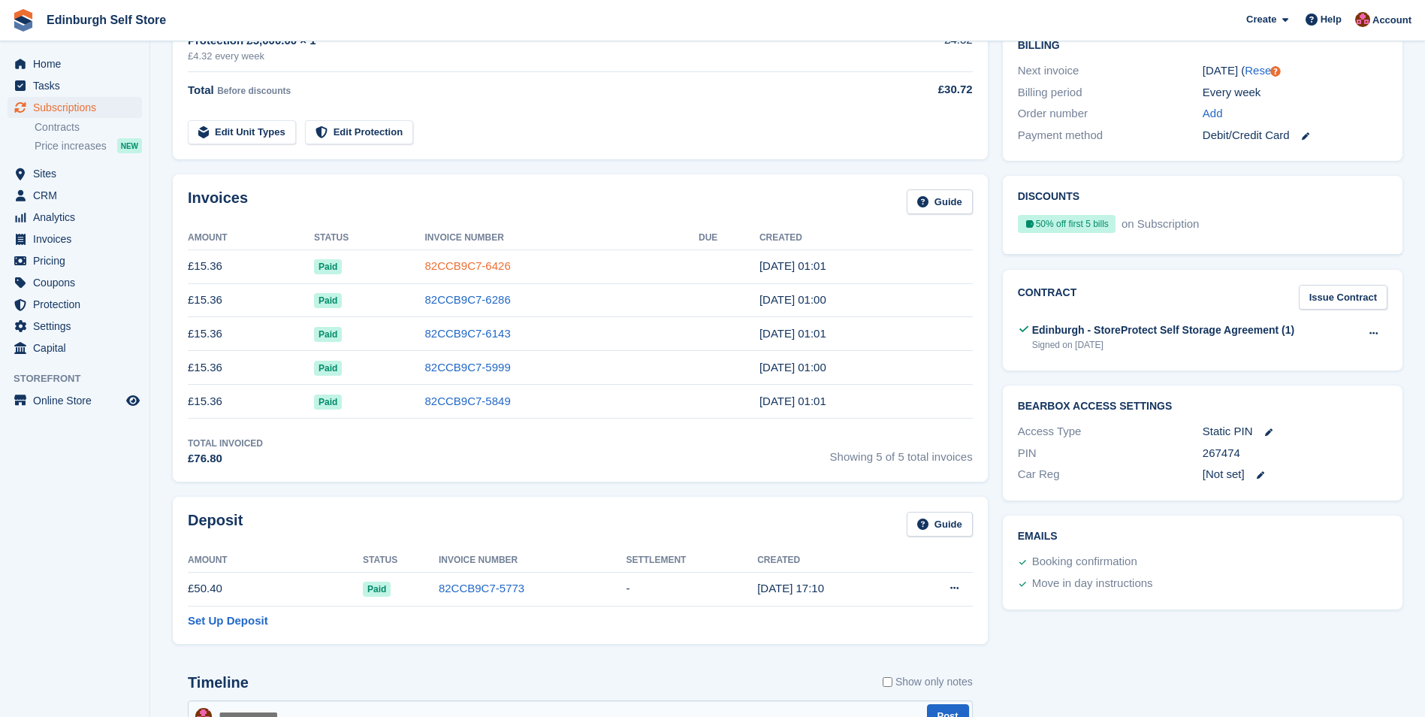
click at [481, 265] on link "82CCB9C7-6426" at bounding box center [468, 265] width 86 height 13
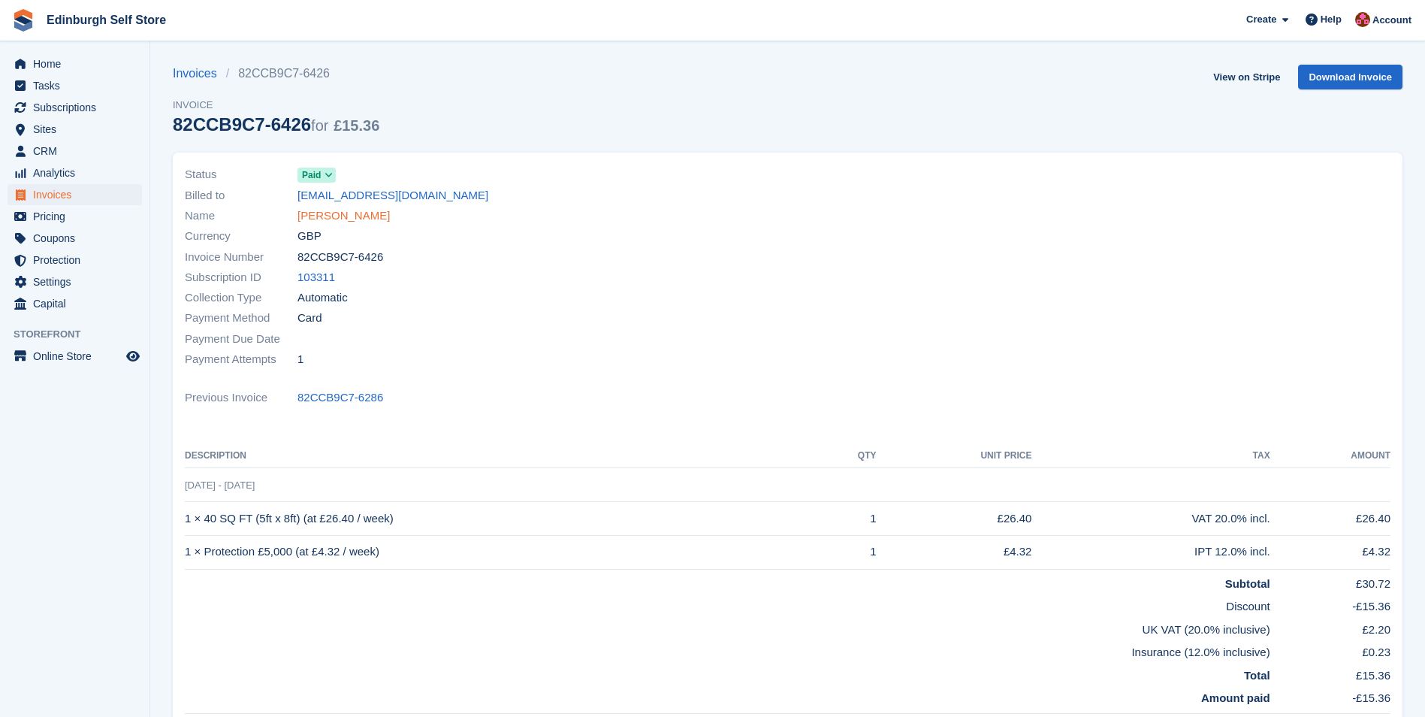
click at [328, 216] on link "Johann Schatz" at bounding box center [344, 215] width 92 height 17
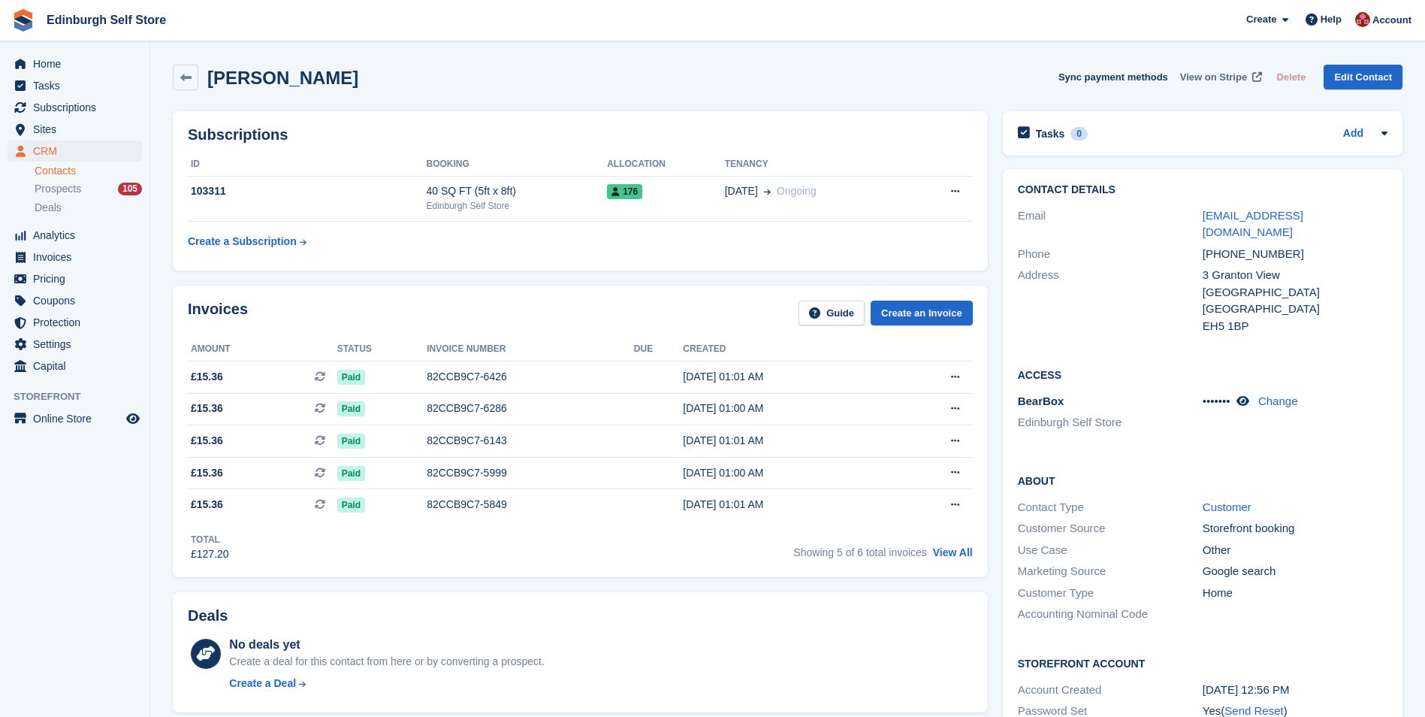
click at [1219, 79] on span "View on Stripe" at bounding box center [1213, 77] width 67 height 15
